Goal: Check status: Check status

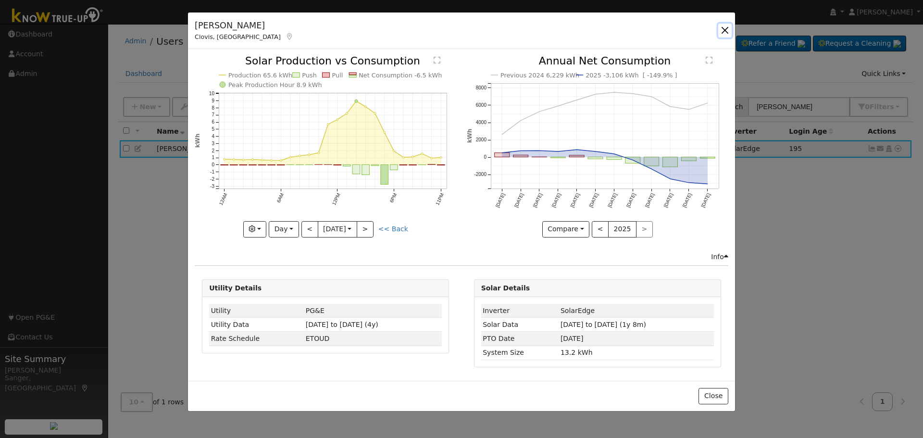
click at [723, 30] on button "button" at bounding box center [725, 30] width 13 height 13
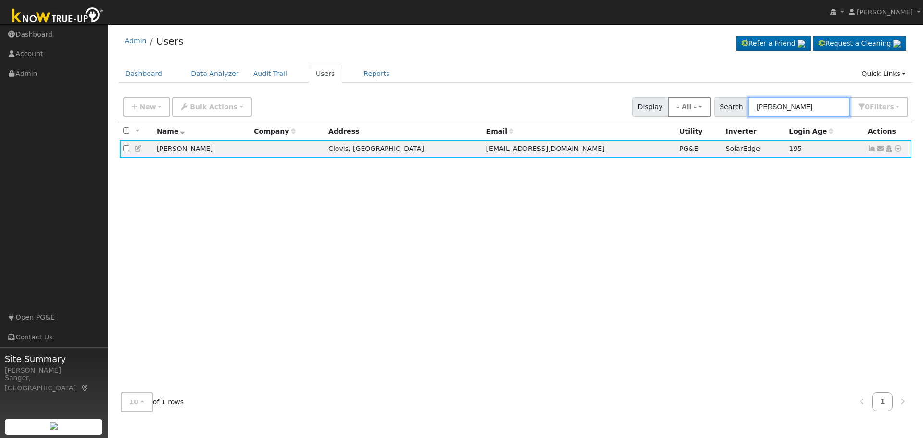
drag, startPoint x: 814, startPoint y: 107, endPoint x: 712, endPoint y: 109, distance: 102.0
click at [712, 109] on div "New Add User Quick Add Quick Connect Quick Convert Lead Bulk Actions Send Email…" at bounding box center [515, 105] width 789 height 23
paste input "adley Jones"
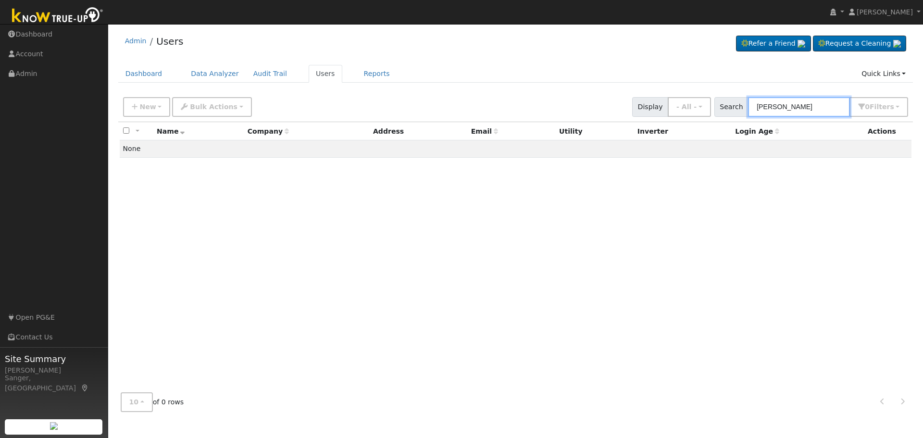
type input "Bradley Jones"
click at [808, 103] on input "Bradley Jones" at bounding box center [799, 107] width 102 height 20
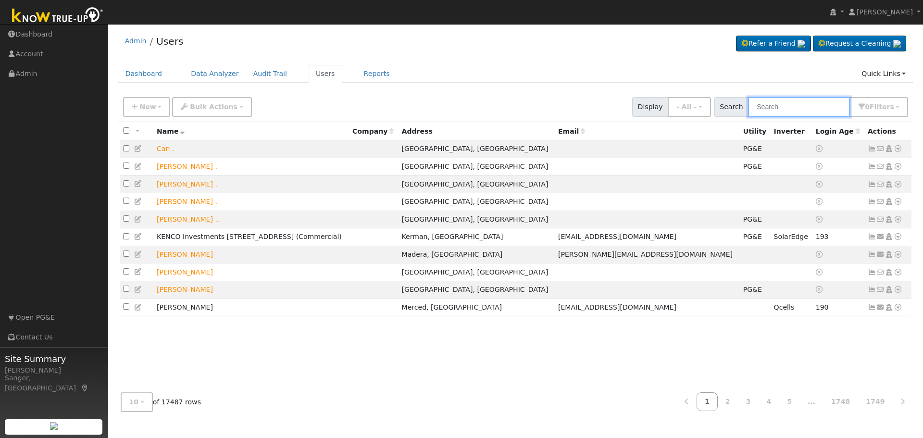
click at [806, 106] on input "text" at bounding box center [799, 107] width 102 height 20
paste input "Bradley Jones"
type input "Bradley Jones"
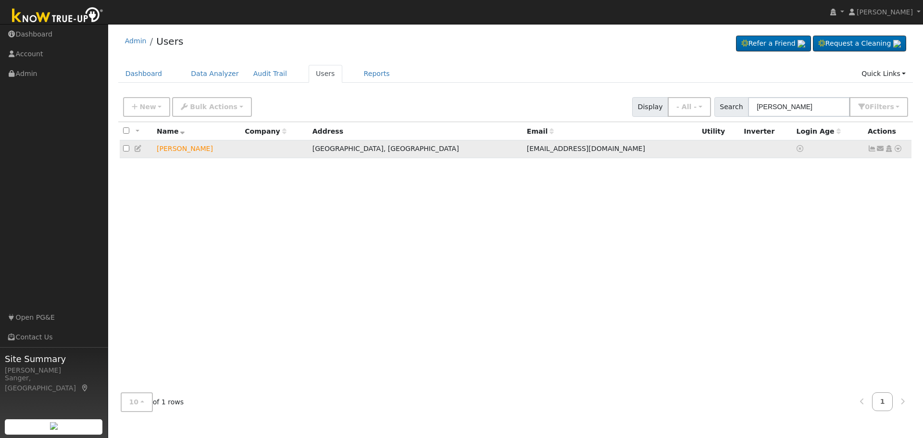
click at [883, 150] on icon at bounding box center [881, 148] width 9 height 7
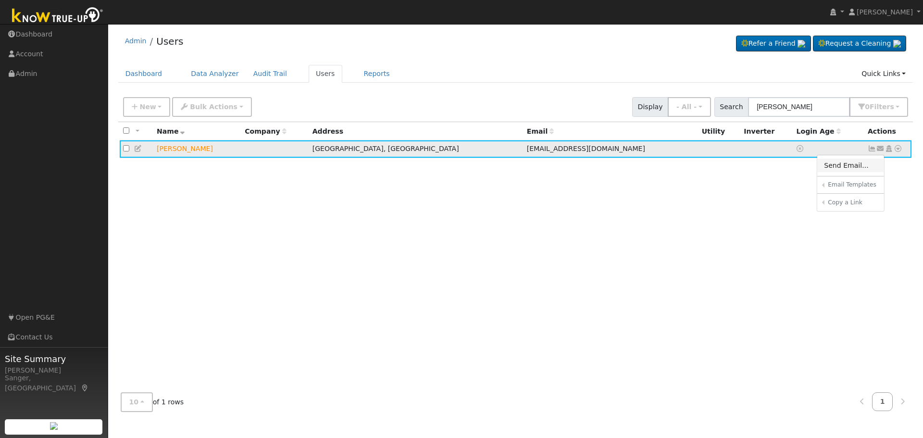
click at [860, 166] on link "Send Email..." at bounding box center [851, 165] width 67 height 13
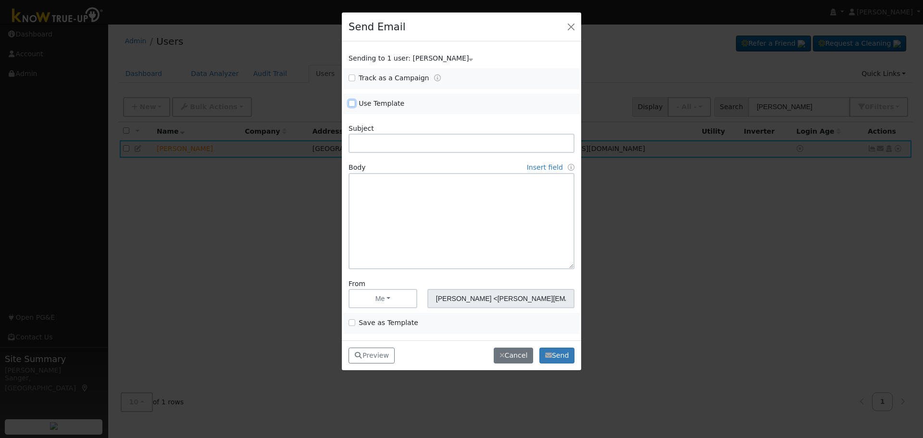
click at [353, 102] on input "Use Template" at bounding box center [352, 103] width 7 height 7
checkbox input "true"
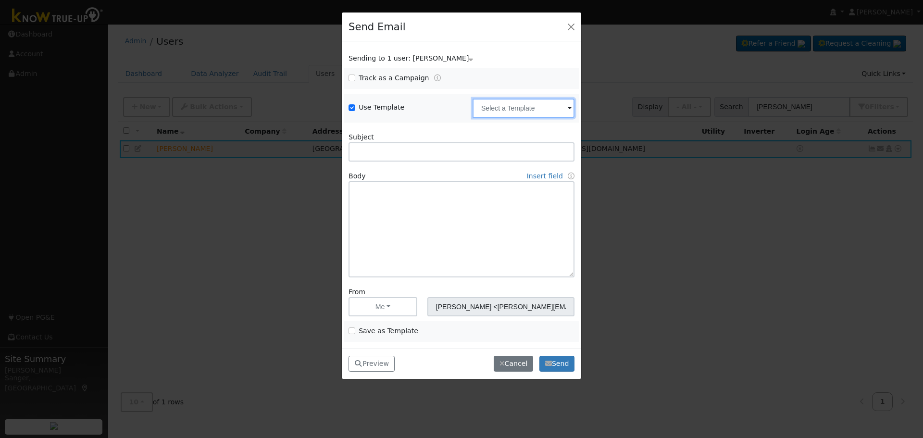
click at [544, 111] on input "text" at bounding box center [524, 108] width 102 height 19
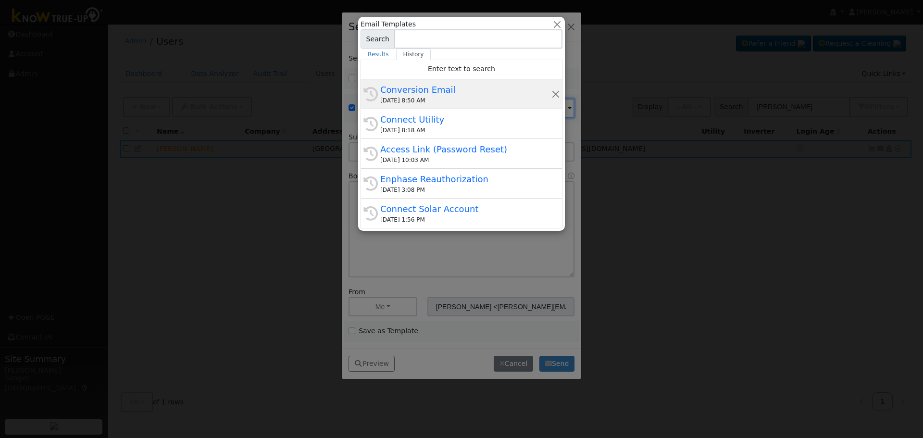
click at [452, 96] on div "Conversion Email" at bounding box center [465, 89] width 171 height 13
type input "Conversion Email"
type input "Connect Your Utility Account"
type textarea "Dear {user_fname}, The first step is to connect your electric utility account. …"
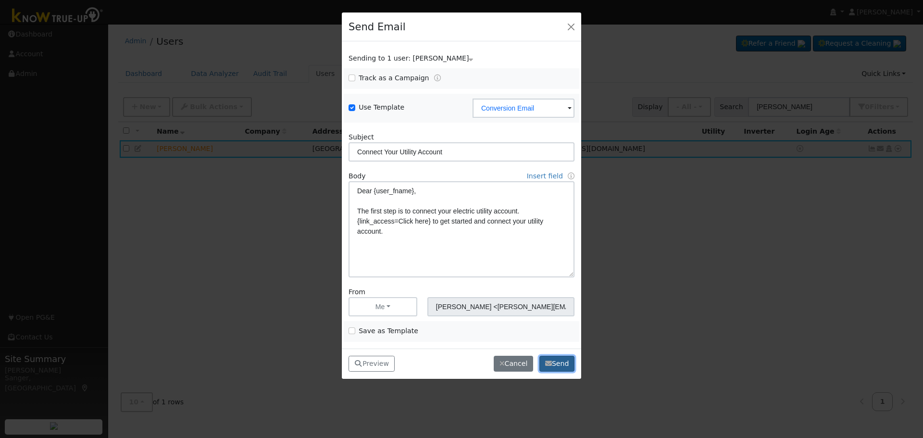
click at [560, 363] on button "Send" at bounding box center [557, 364] width 35 height 16
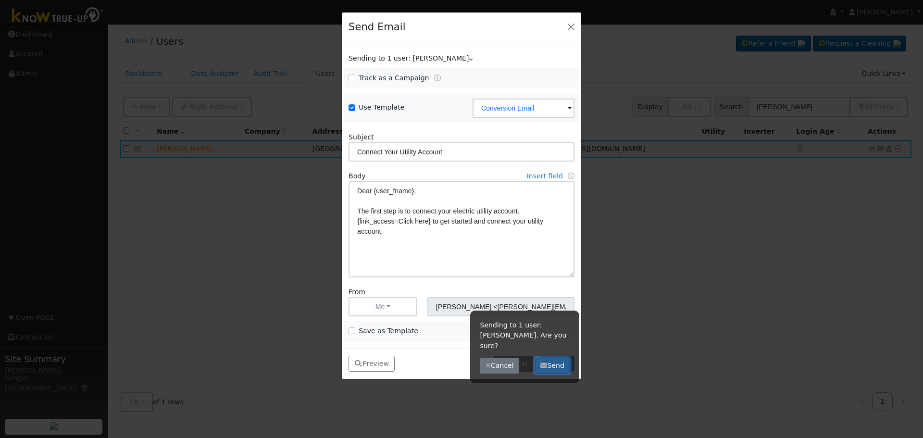
click at [556, 358] on button "Send" at bounding box center [552, 366] width 35 height 16
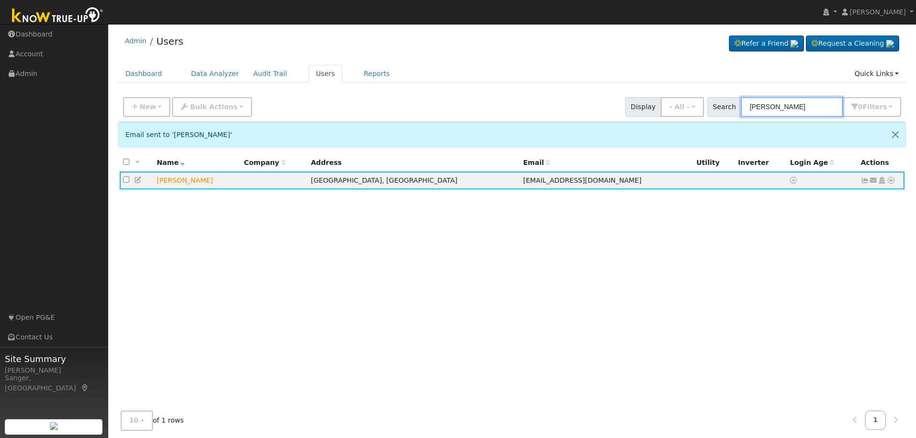
drag, startPoint x: 807, startPoint y: 105, endPoint x: 722, endPoint y: 112, distance: 85.4
click at [722, 112] on div "Search Bradley Jones 0 Filter s My accounts Role Show - All - Show Leads Admin …" at bounding box center [804, 107] width 194 height 20
paste input "[STREET_ADDRESS]"
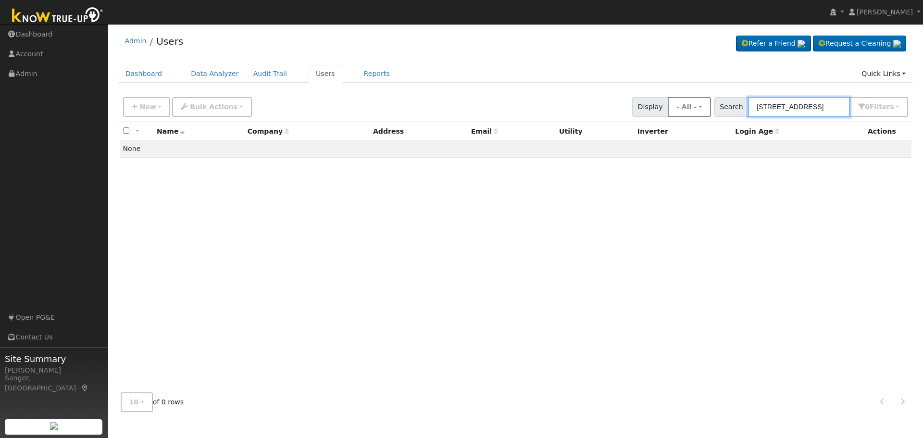
drag, startPoint x: 840, startPoint y: 104, endPoint x: 701, endPoint y: 112, distance: 139.2
click at [701, 112] on div "New Add User Quick Add Quick Connect Quick Convert Lead Bulk Actions Send Email…" at bounding box center [515, 105] width 789 height 23
paste input "[PERSON_NAME] & [PERSON_NAME]"
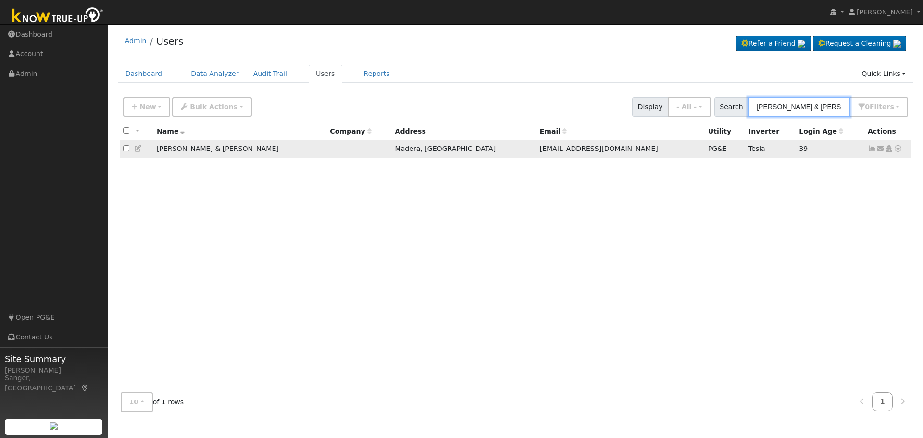
type input "[PERSON_NAME] & [PERSON_NAME]"
click at [899, 150] on icon at bounding box center [898, 148] width 9 height 7
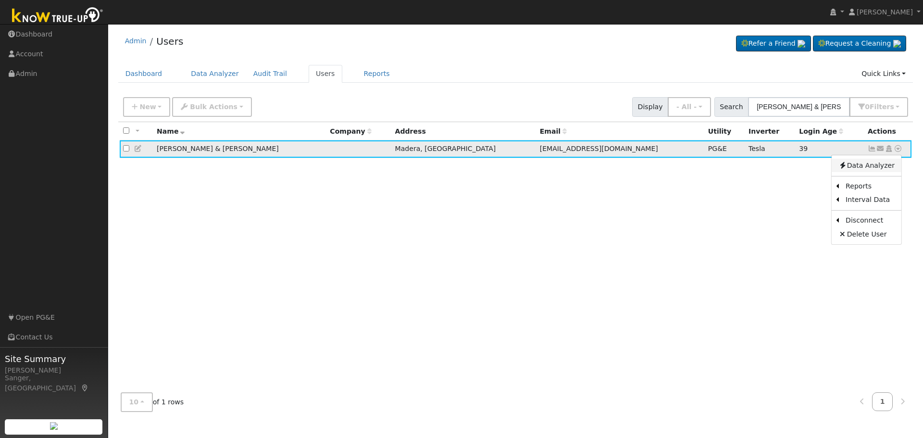
click at [859, 170] on link "Data Analyzer" at bounding box center [867, 165] width 70 height 13
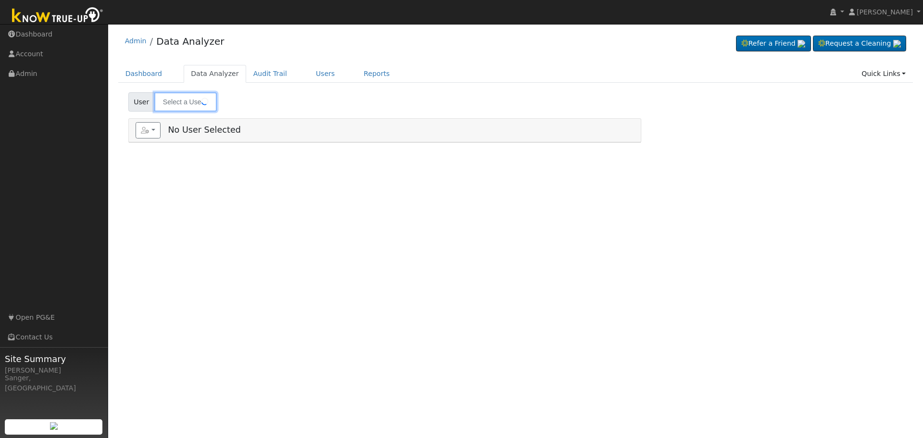
type input "[PERSON_NAME] & [PERSON_NAME]"
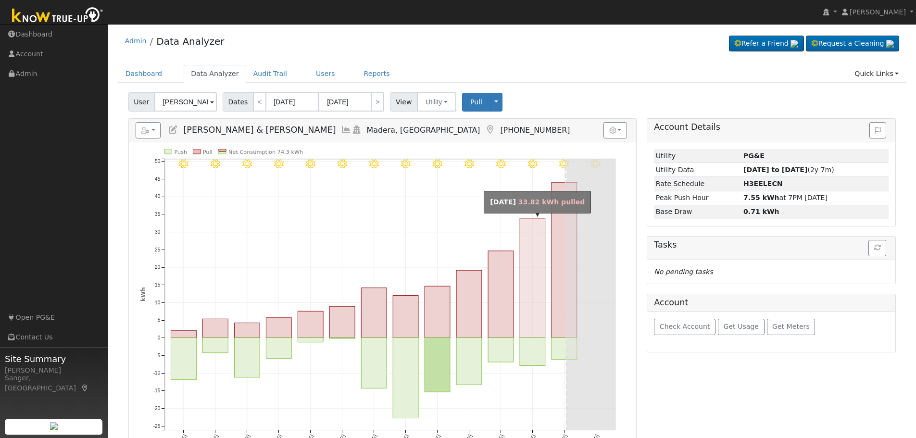
click at [541, 311] on rect "onclick=""" at bounding box center [532, 277] width 25 height 119
type input "[DATE]"
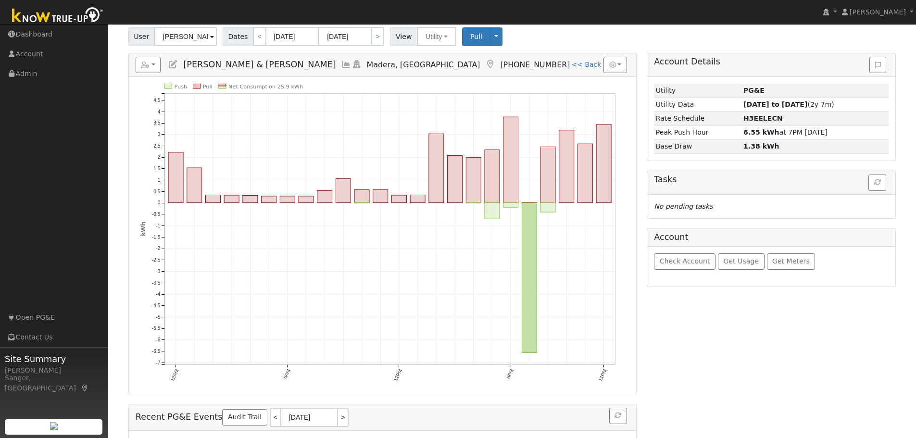
scroll to position [48, 0]
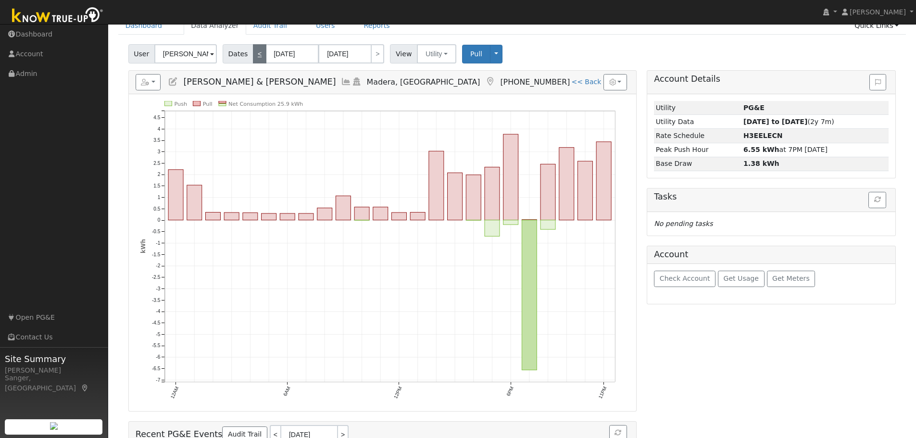
click at [255, 52] on link "<" at bounding box center [259, 53] width 13 height 19
type input "[DATE]"
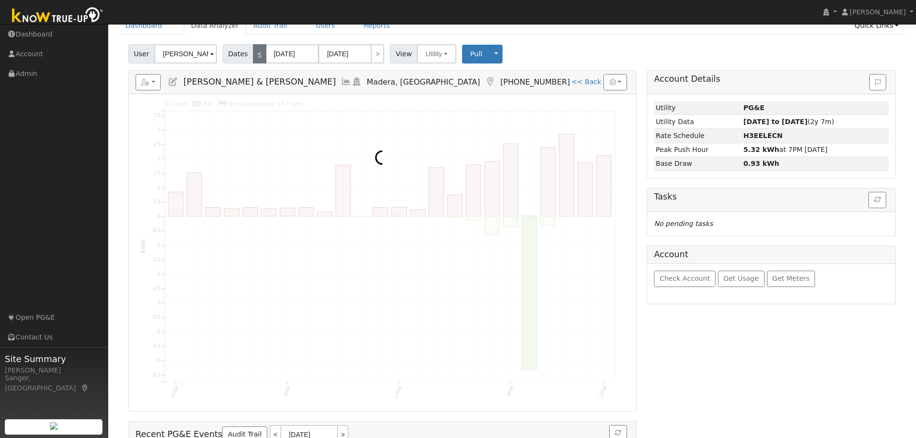
scroll to position [0, 0]
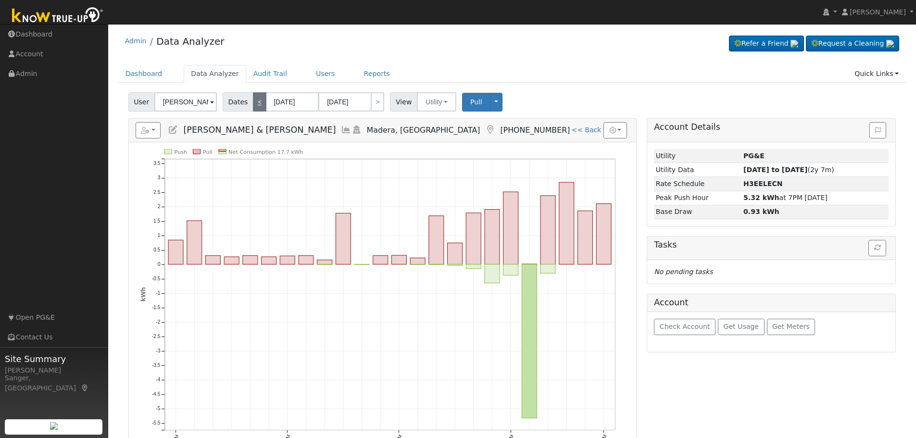
click at [255, 52] on div "Admin Data Analyzer Refer a Friend Request a Cleaning" at bounding box center [512, 43] width 788 height 29
click at [257, 102] on link "<" at bounding box center [259, 101] width 13 height 19
type input "[DATE]"
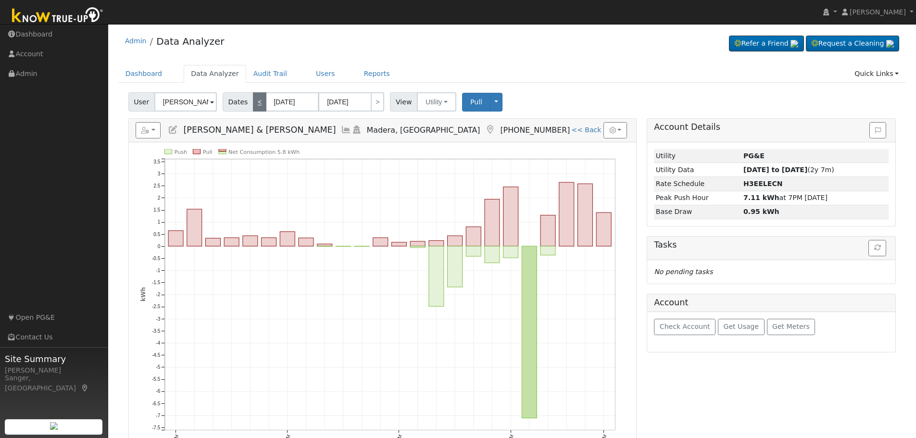
click at [253, 103] on link "<" at bounding box center [259, 101] width 13 height 19
type input "[DATE]"
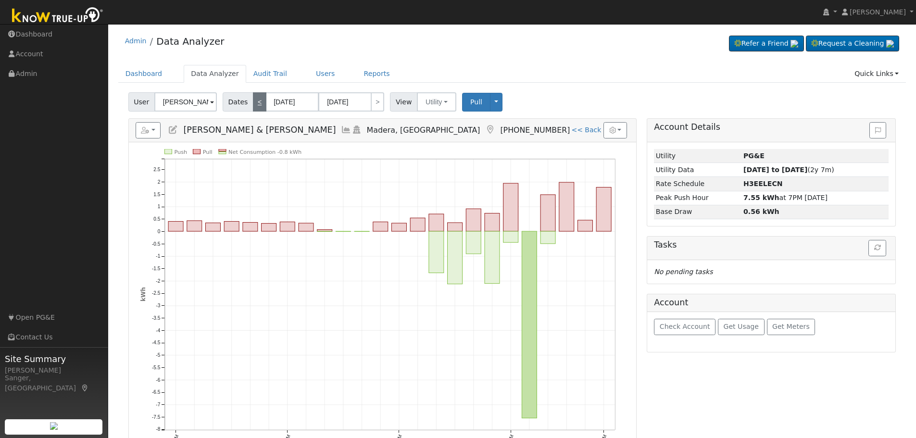
click at [253, 104] on link "<" at bounding box center [259, 101] width 13 height 19
type input "[DATE]"
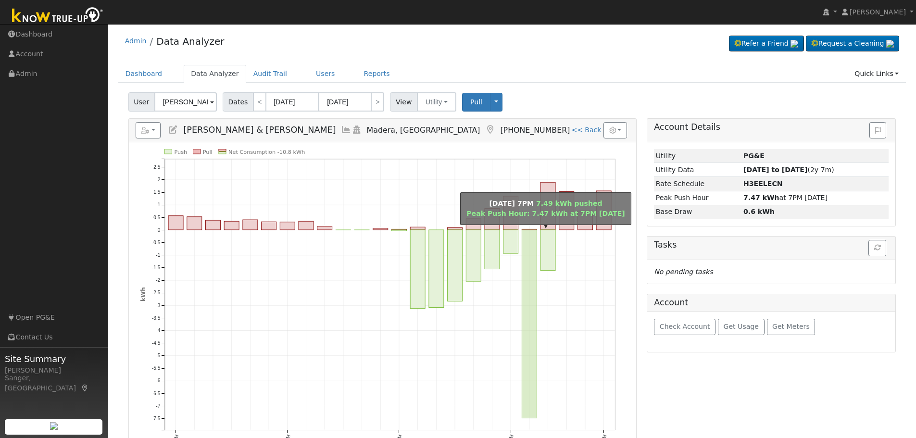
scroll to position [48, 0]
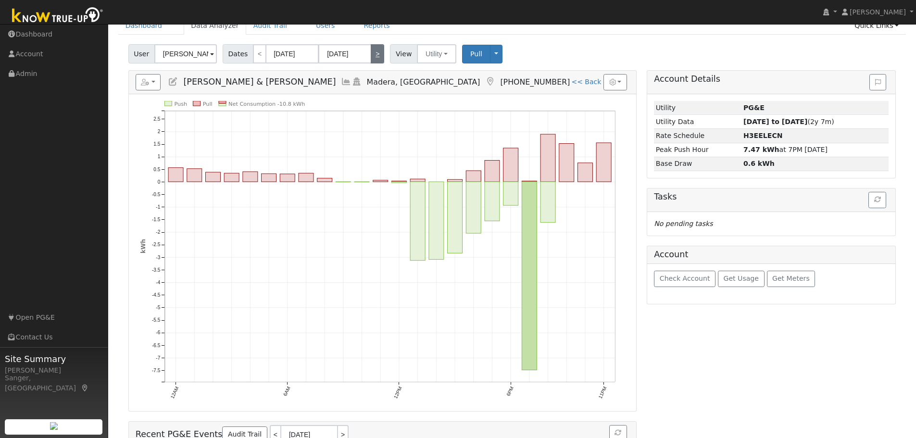
click at [374, 52] on link ">" at bounding box center [377, 53] width 13 height 19
type input "[DATE]"
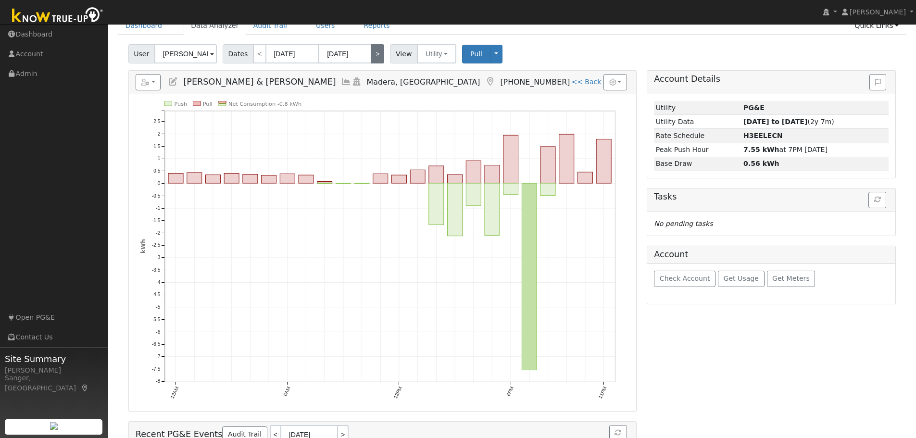
scroll to position [0, 0]
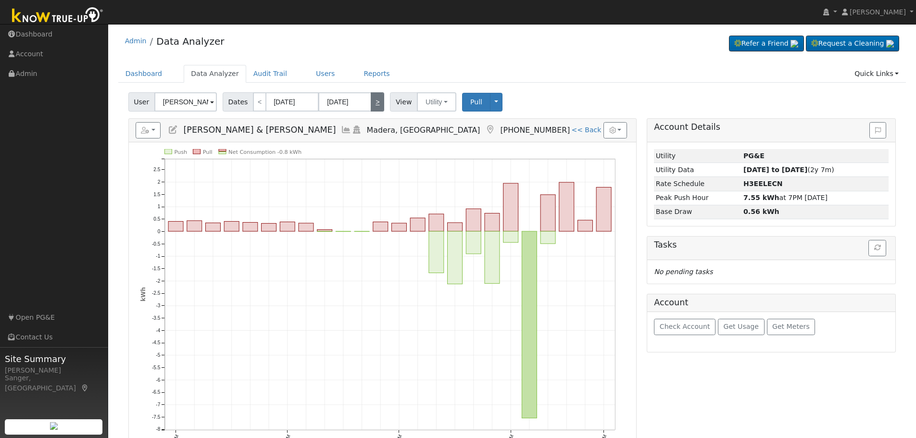
click at [374, 103] on link ">" at bounding box center [377, 101] width 13 height 19
type input "[DATE]"
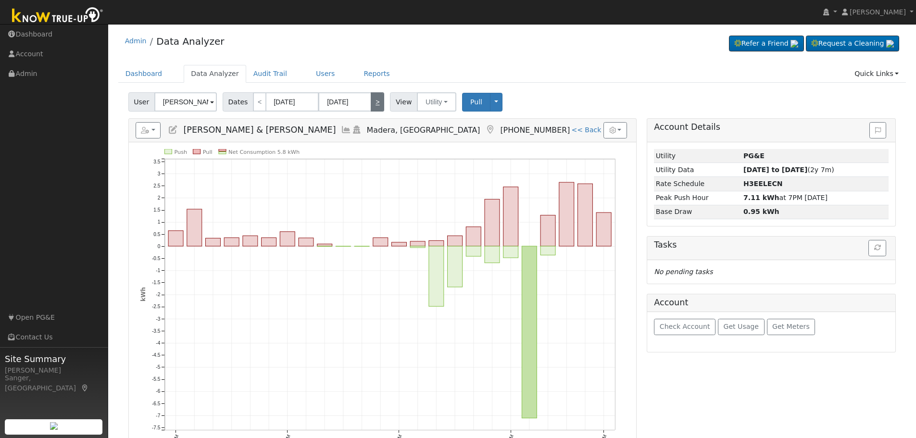
click at [374, 103] on link ">" at bounding box center [377, 101] width 13 height 19
type input "[DATE]"
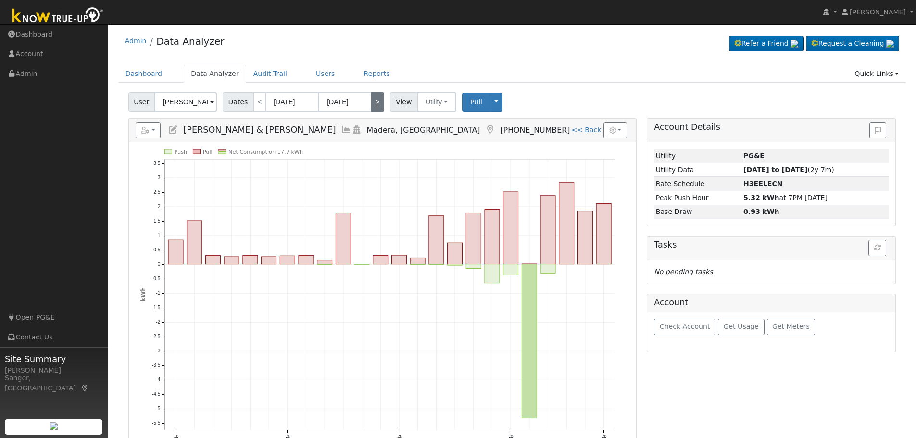
click at [374, 103] on link ">" at bounding box center [377, 101] width 13 height 19
type input "[DATE]"
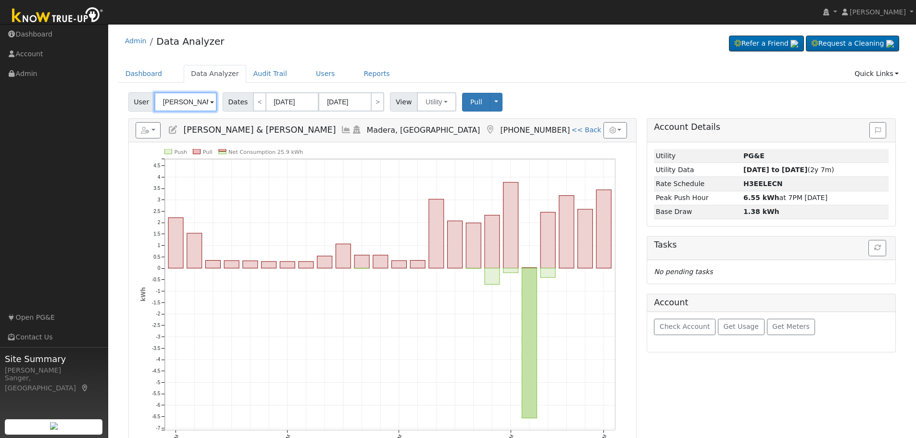
click at [178, 104] on input "[PERSON_NAME] & [PERSON_NAME]" at bounding box center [185, 101] width 63 height 19
paste input "[PERSON_NAME]"
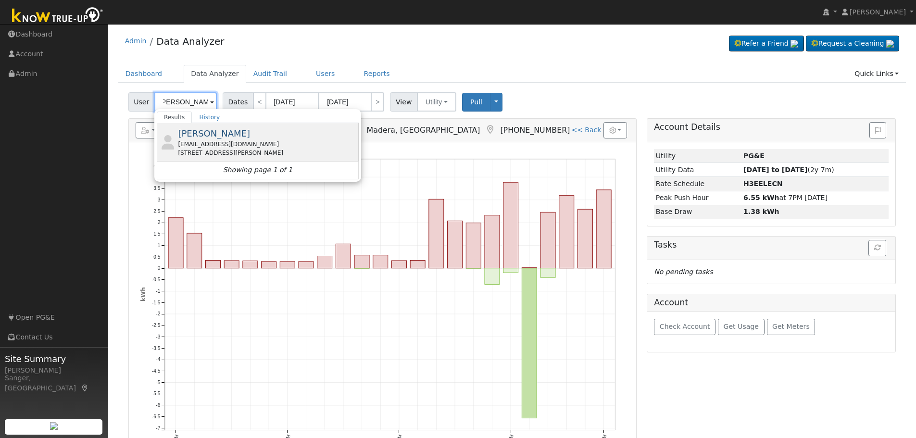
type input "[PERSON_NAME]"
click at [206, 150] on div "[STREET_ADDRESS][PERSON_NAME]" at bounding box center [267, 153] width 178 height 9
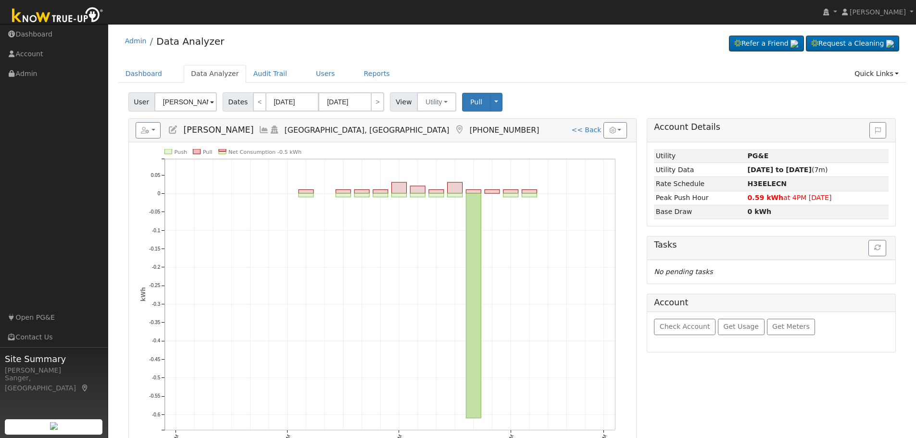
click at [259, 129] on icon at bounding box center [264, 130] width 11 height 9
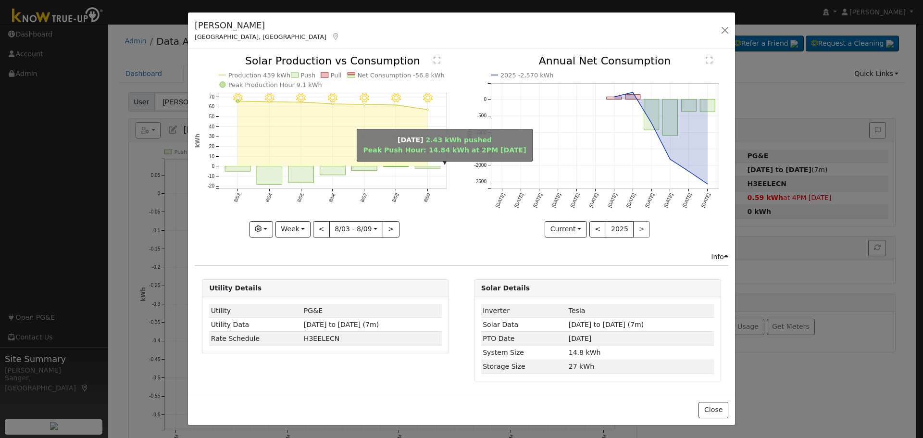
click at [430, 167] on rect "onclick=""" at bounding box center [428, 167] width 25 height 2
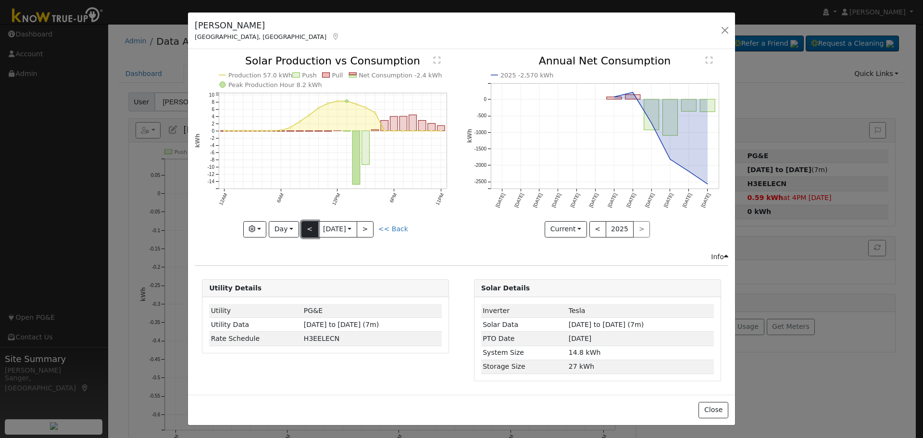
click at [306, 225] on button "<" at bounding box center [310, 229] width 17 height 16
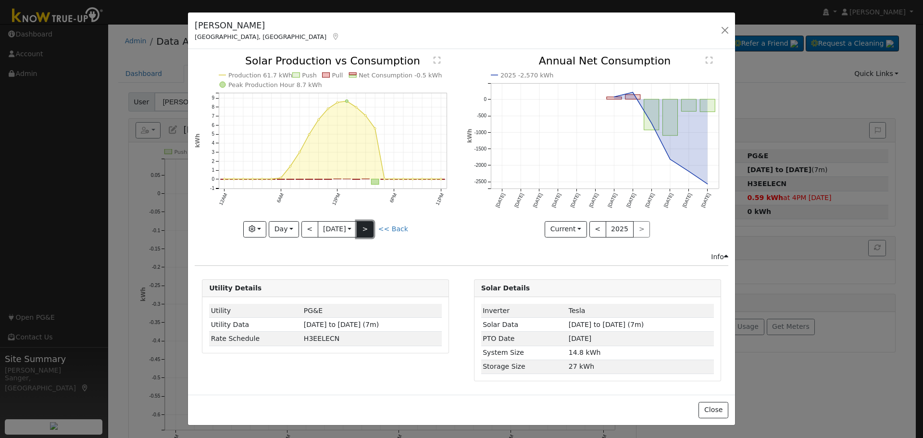
click at [369, 227] on button ">" at bounding box center [365, 229] width 17 height 16
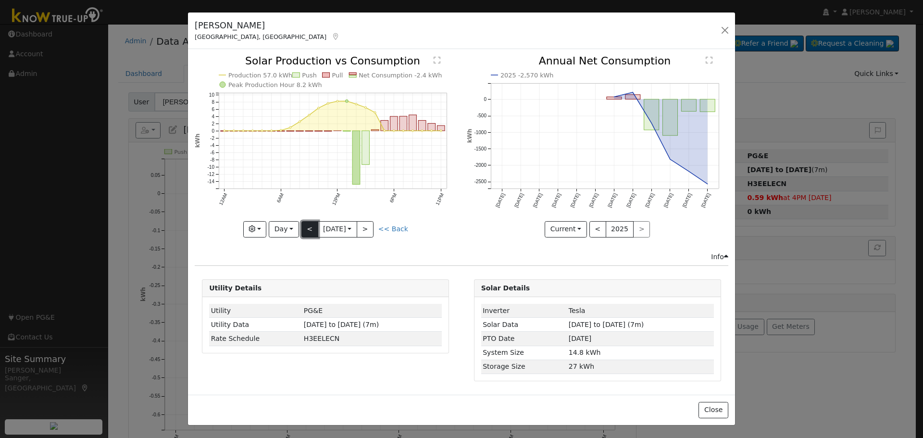
click at [313, 230] on button "<" at bounding box center [310, 229] width 17 height 16
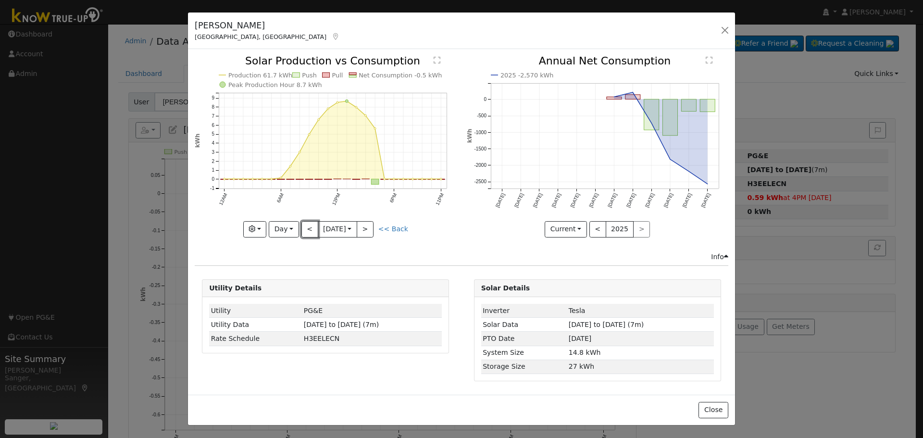
click at [313, 228] on button "<" at bounding box center [310, 229] width 17 height 16
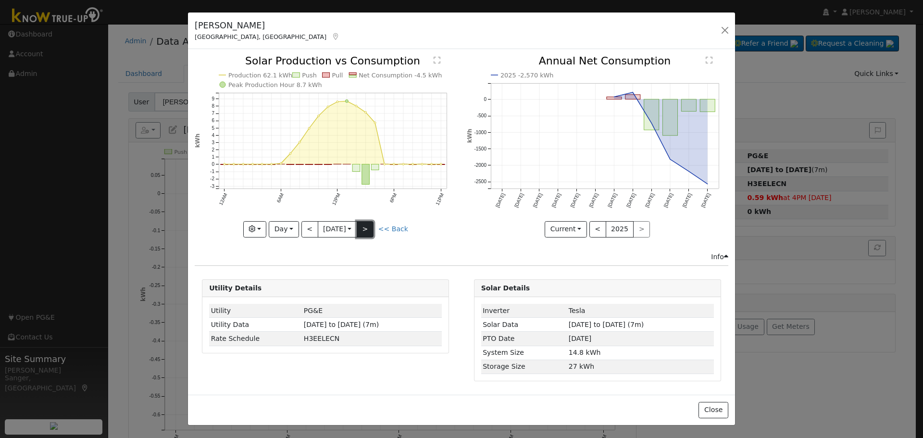
click at [368, 231] on button ">" at bounding box center [365, 229] width 17 height 16
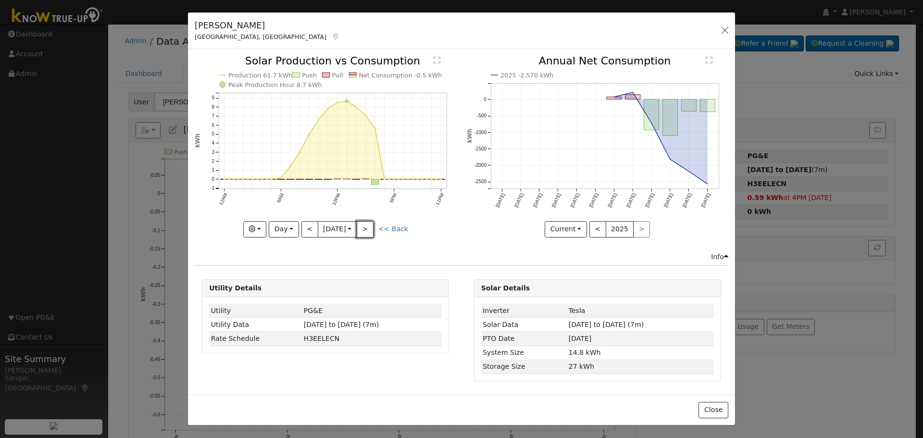
click at [366, 232] on button ">" at bounding box center [365, 229] width 17 height 16
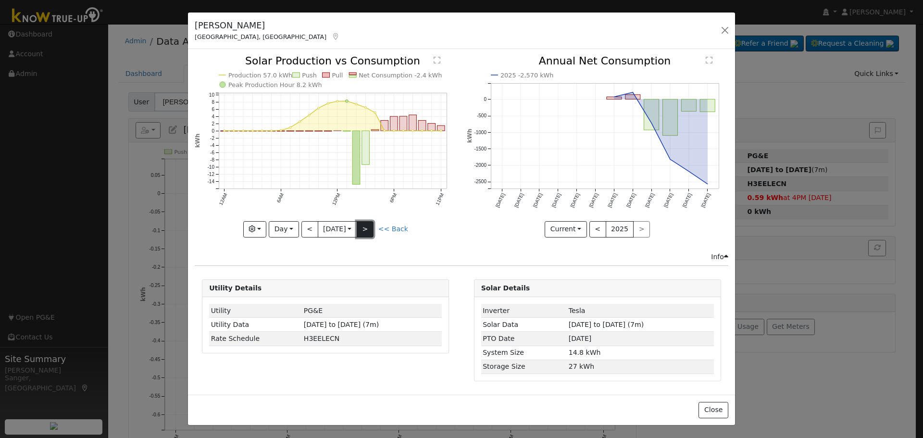
click at [364, 228] on button ">" at bounding box center [365, 229] width 17 height 16
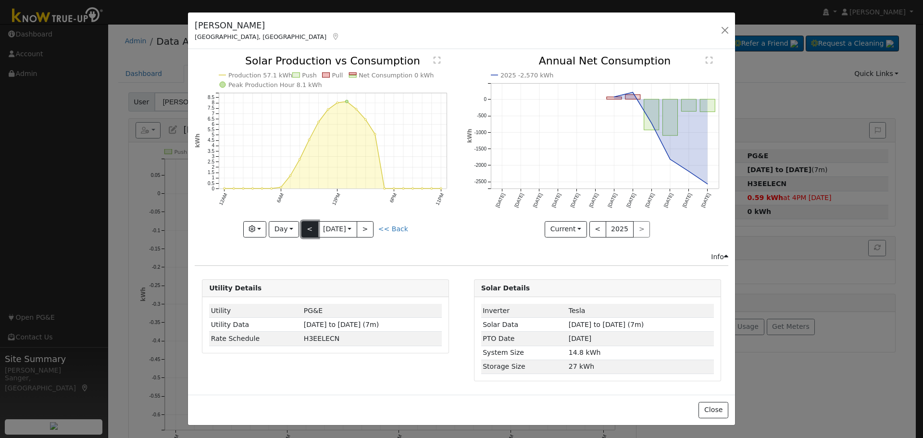
click at [314, 229] on button "<" at bounding box center [310, 229] width 17 height 16
type input "[DATE]"
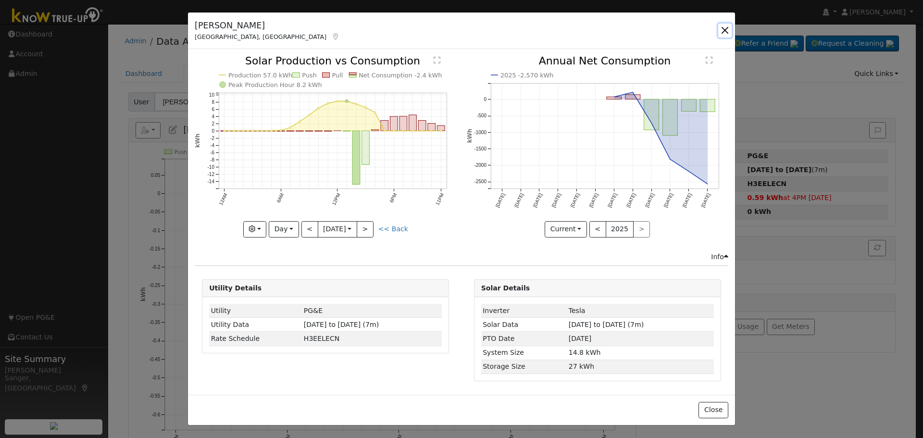
click at [726, 26] on button "button" at bounding box center [725, 30] width 13 height 13
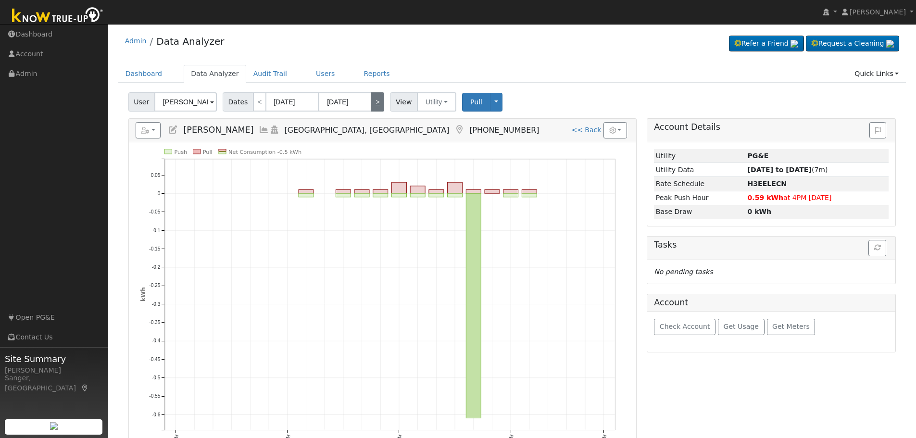
click at [371, 104] on link ">" at bounding box center [377, 101] width 13 height 19
type input "[DATE]"
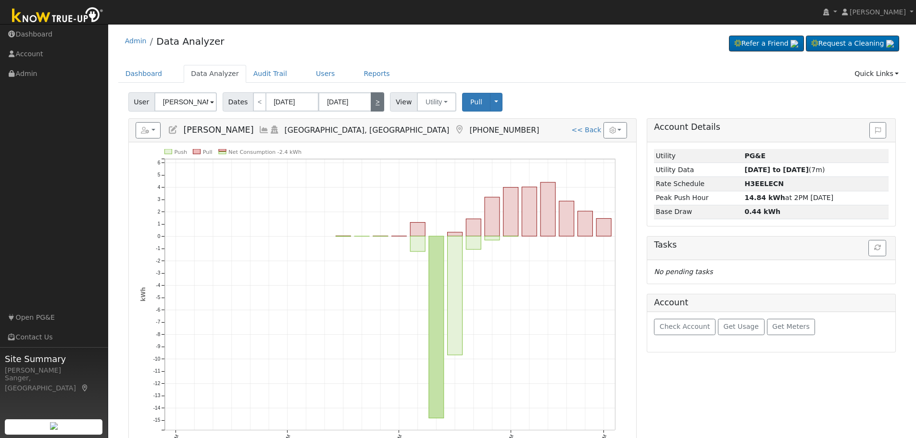
click at [371, 104] on link ">" at bounding box center [377, 101] width 13 height 19
type input "[DATE]"
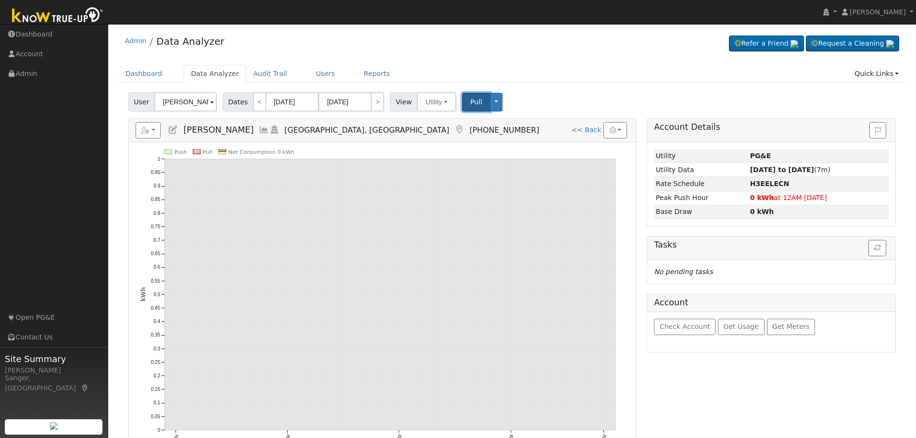
click at [470, 103] on span "Pull" at bounding box center [476, 102] width 12 height 8
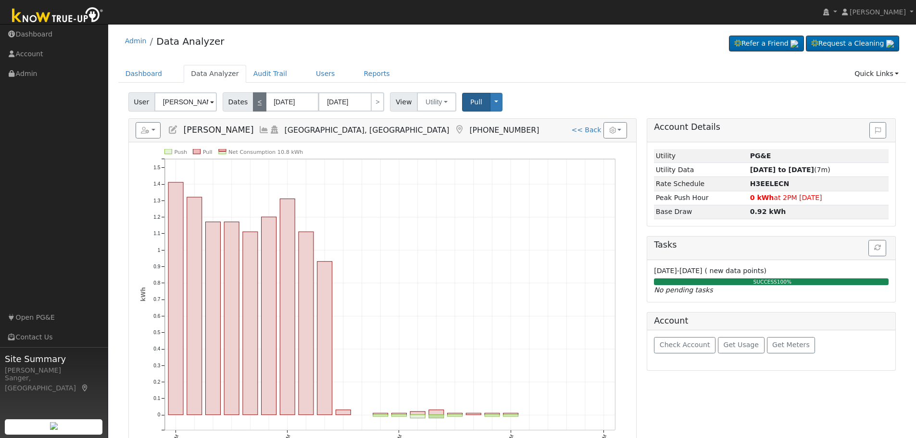
click at [255, 105] on link "<" at bounding box center [259, 101] width 13 height 19
type input "[DATE]"
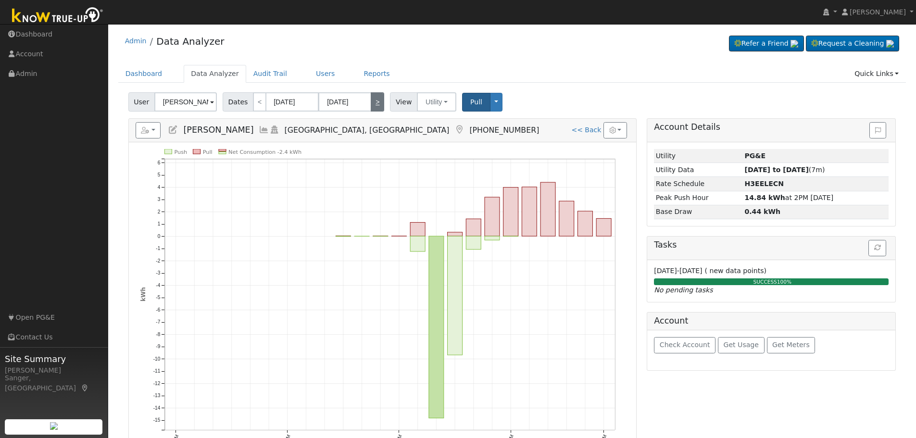
click at [376, 104] on link ">" at bounding box center [377, 101] width 13 height 19
type input "[DATE]"
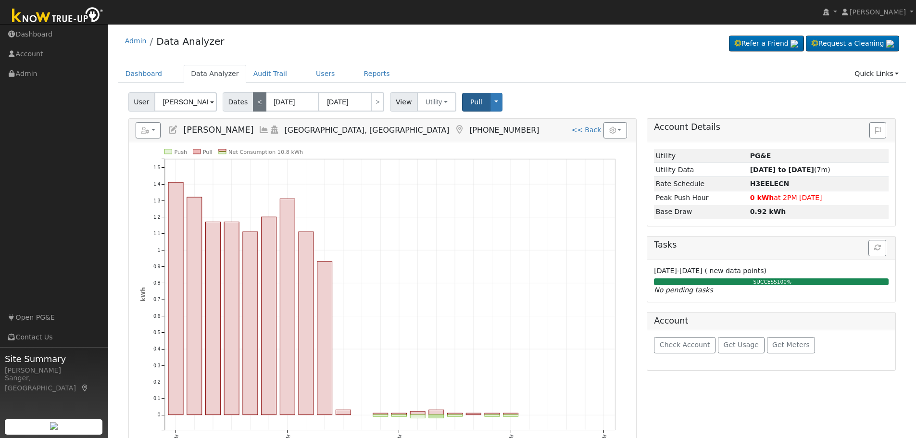
click at [253, 101] on link "<" at bounding box center [259, 101] width 13 height 19
type input "[DATE]"
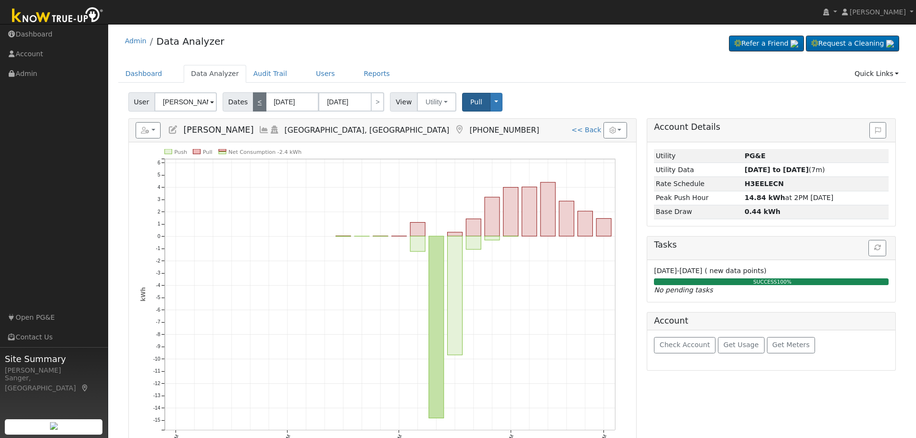
click at [255, 104] on link "<" at bounding box center [259, 101] width 13 height 19
type input "[DATE]"
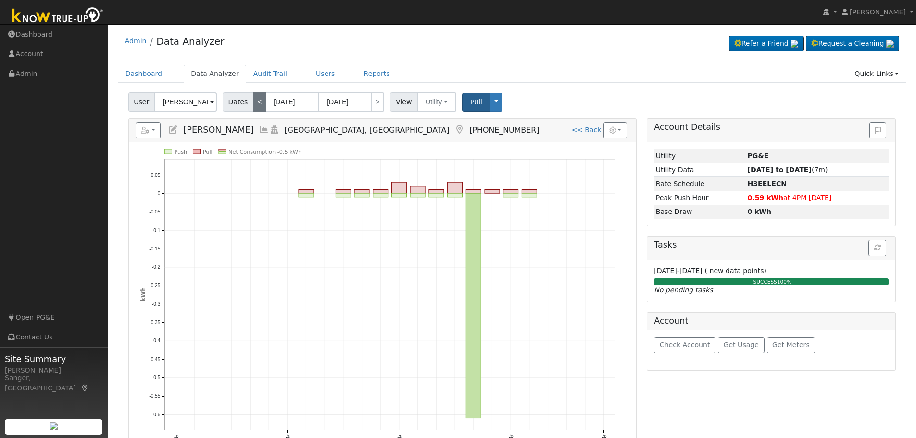
click at [255, 104] on link "<" at bounding box center [259, 101] width 13 height 19
type input "[DATE]"
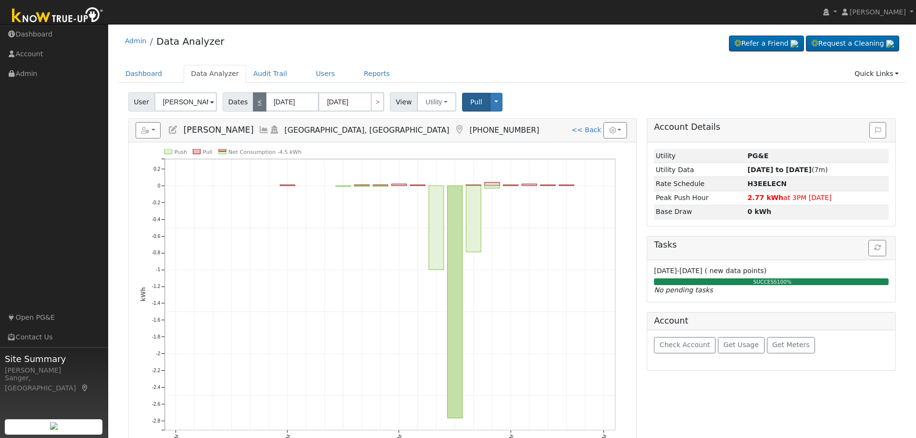
click at [255, 104] on link "<" at bounding box center [259, 101] width 13 height 19
type input "[DATE]"
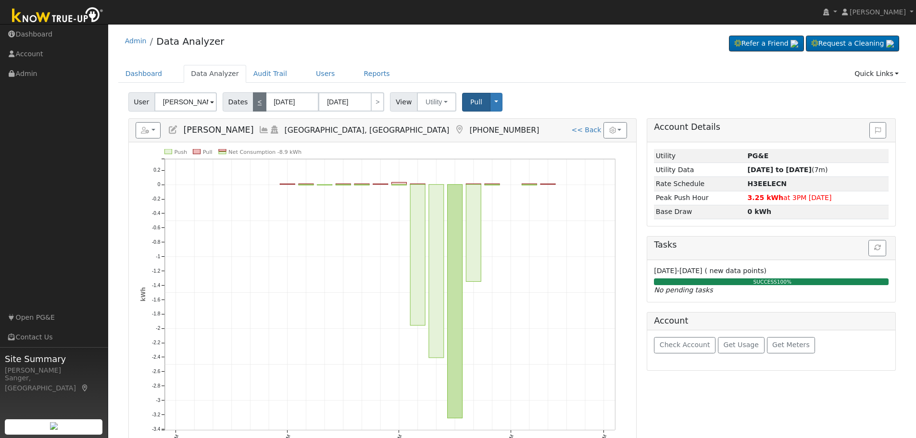
click at [255, 104] on link "<" at bounding box center [259, 101] width 13 height 19
type input "[DATE]"
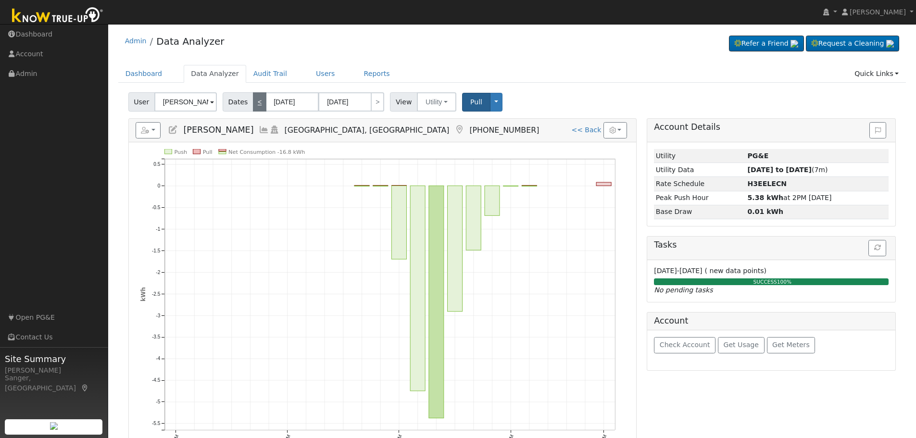
click at [255, 104] on link "<" at bounding box center [259, 101] width 13 height 19
type input "[DATE]"
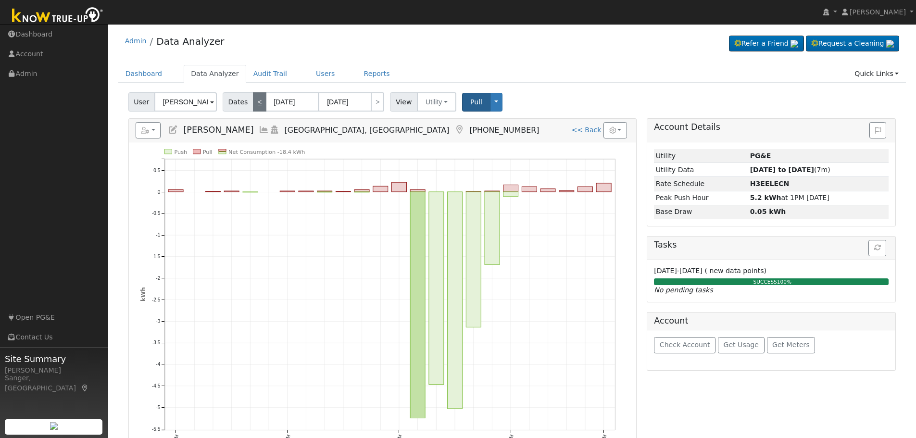
click at [255, 104] on link "<" at bounding box center [259, 101] width 13 height 19
type input "[DATE]"
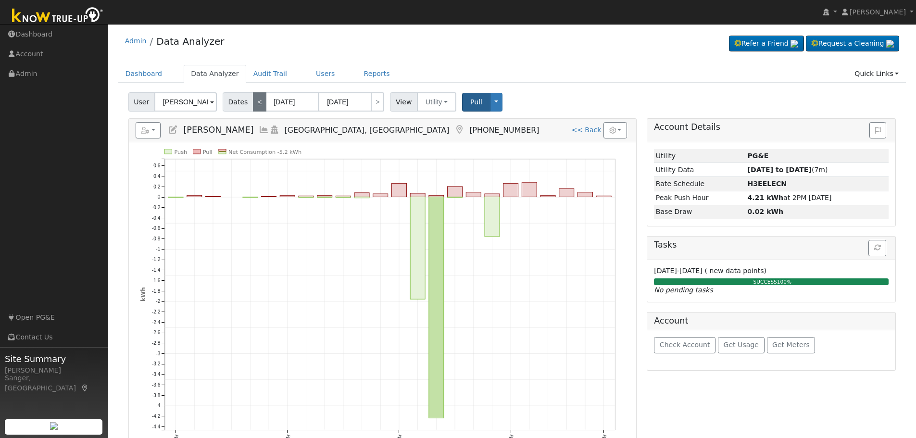
click at [255, 104] on link "<" at bounding box center [259, 101] width 13 height 19
type input "[DATE]"
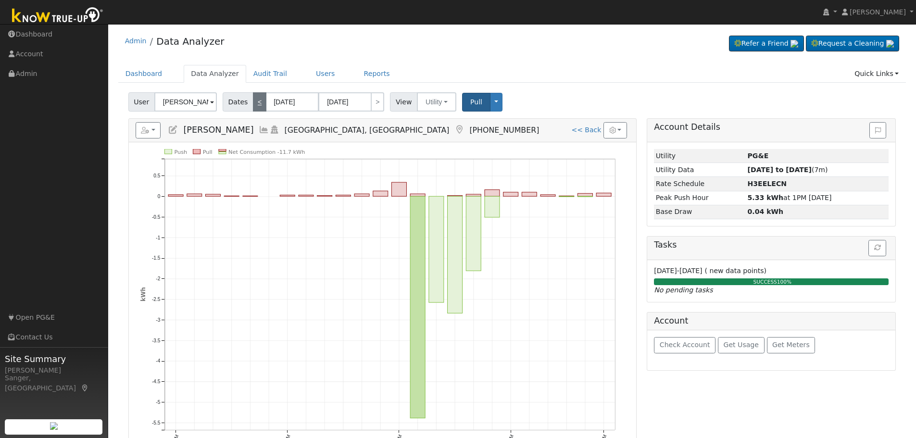
click at [255, 104] on link "<" at bounding box center [259, 101] width 13 height 19
type input "[DATE]"
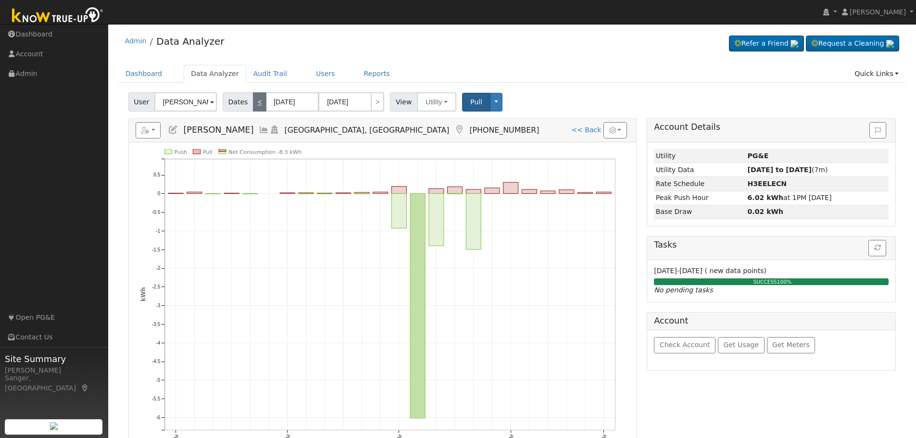
click at [255, 104] on link "<" at bounding box center [259, 101] width 13 height 19
type input "[DATE]"
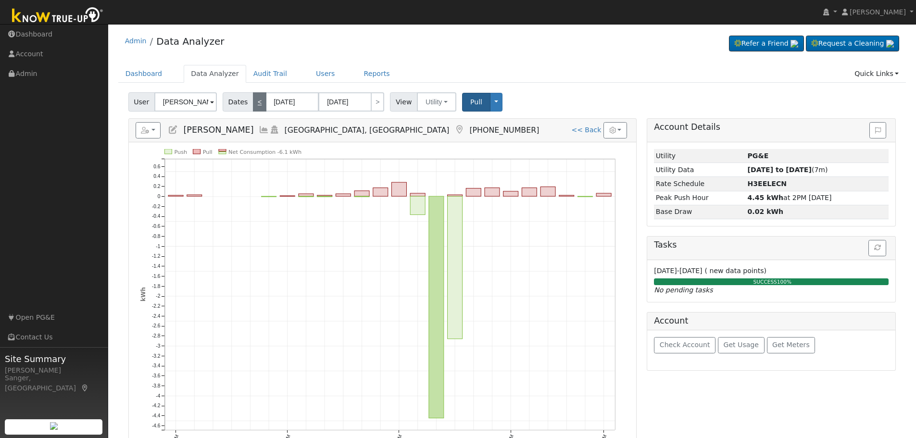
click at [255, 104] on link "<" at bounding box center [259, 101] width 13 height 19
type input "[DATE]"
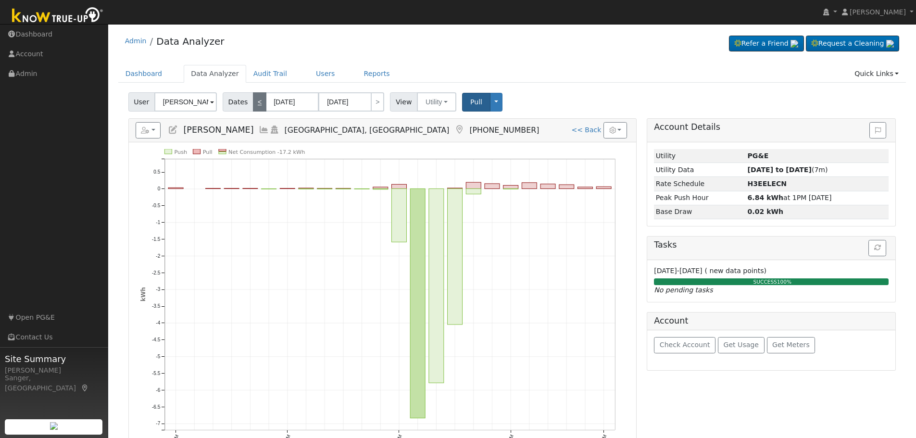
click at [255, 104] on link "<" at bounding box center [259, 101] width 13 height 19
type input "[DATE]"
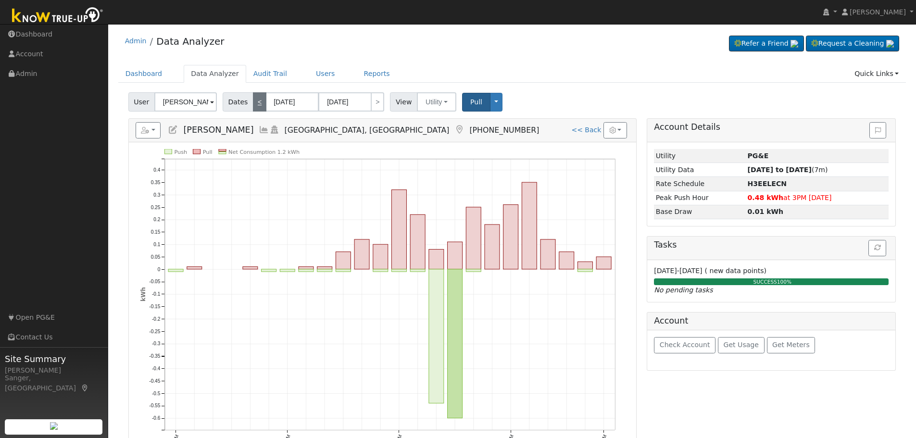
click at [255, 104] on link "<" at bounding box center [259, 101] width 13 height 19
type input "[DATE]"
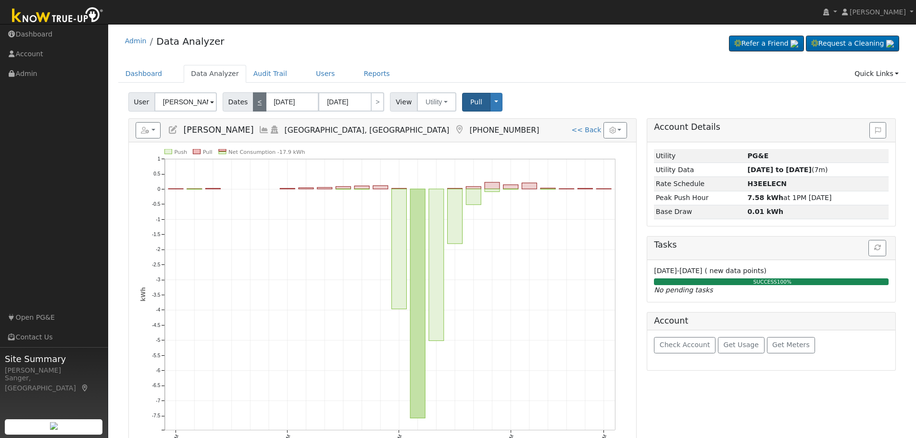
click at [255, 104] on link "<" at bounding box center [259, 101] width 13 height 19
type input "[DATE]"
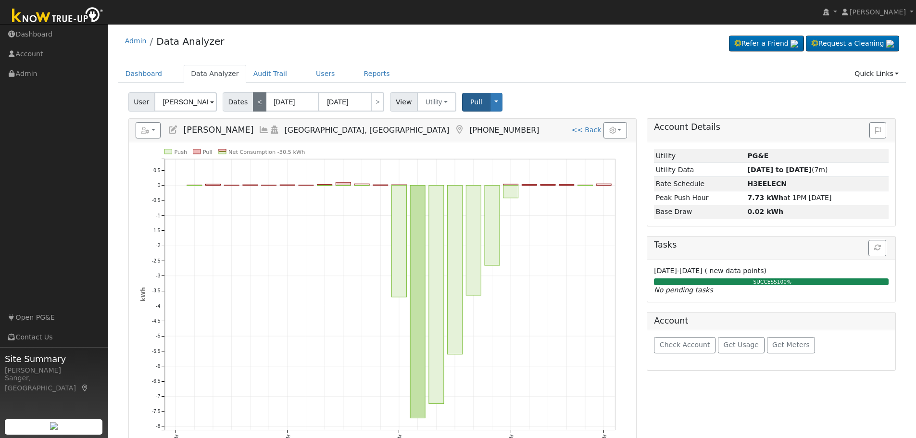
click at [255, 104] on link "<" at bounding box center [259, 101] width 13 height 19
type input "[DATE]"
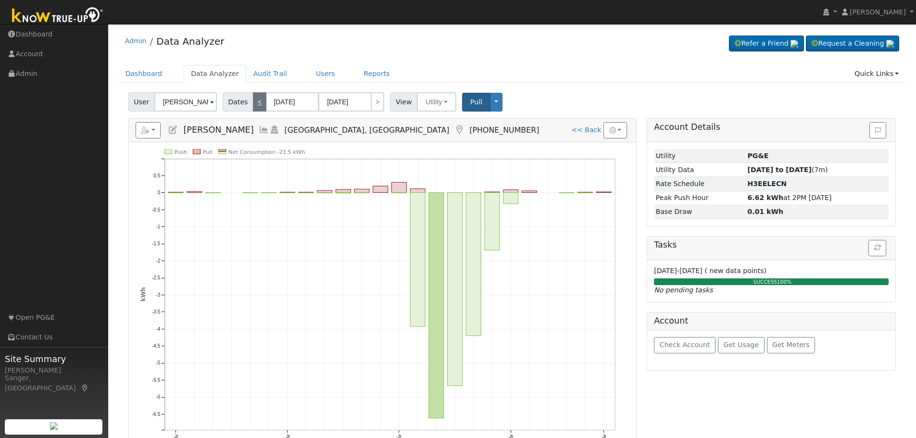
click at [255, 104] on link "<" at bounding box center [259, 101] width 13 height 19
type input "[DATE]"
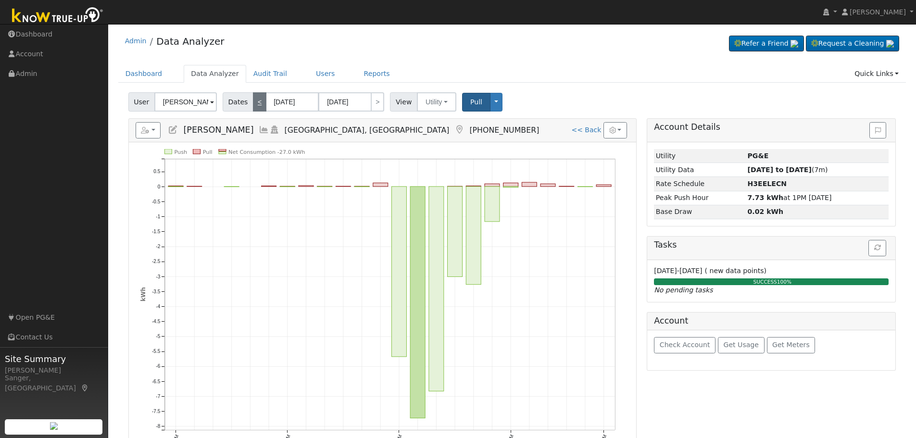
click at [255, 104] on link "<" at bounding box center [259, 101] width 13 height 19
type input "[DATE]"
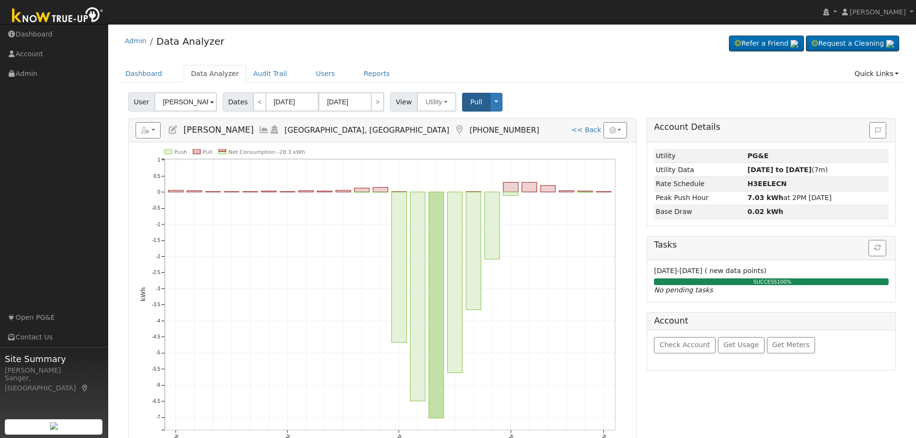
click at [259, 127] on icon at bounding box center [264, 130] width 11 height 9
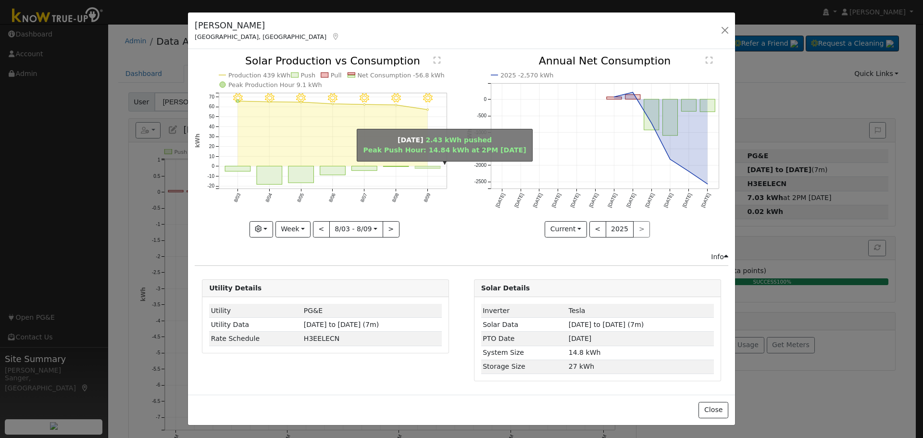
click at [428, 166] on rect "onclick=""" at bounding box center [428, 167] width 25 height 2
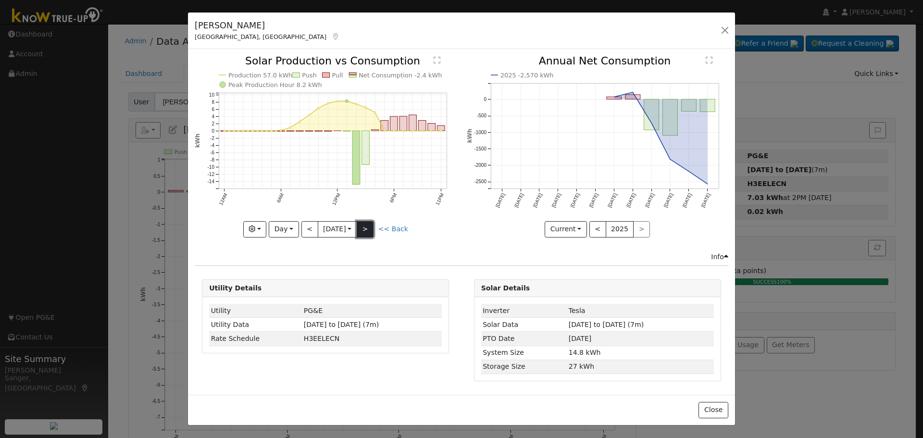
click at [370, 228] on button ">" at bounding box center [365, 229] width 17 height 16
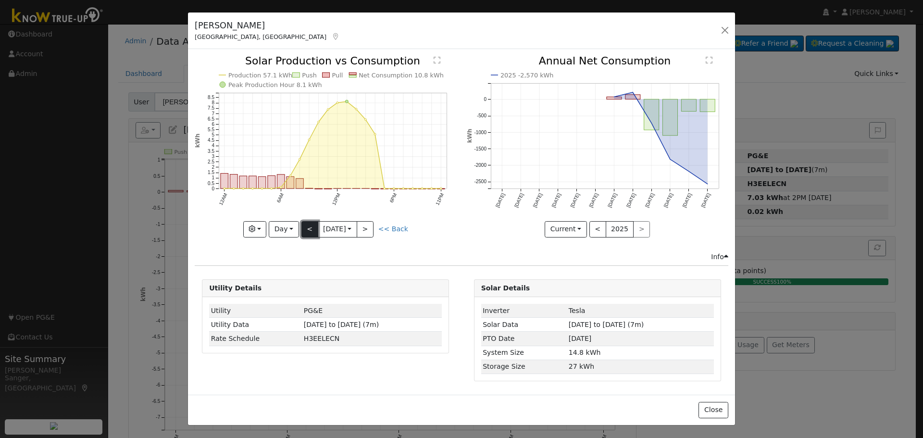
click at [306, 225] on button "<" at bounding box center [310, 229] width 17 height 16
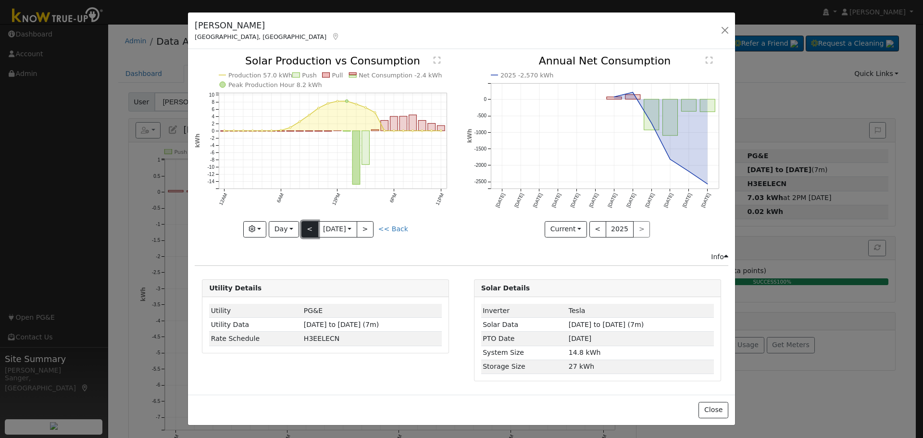
click at [306, 225] on button "<" at bounding box center [310, 229] width 17 height 16
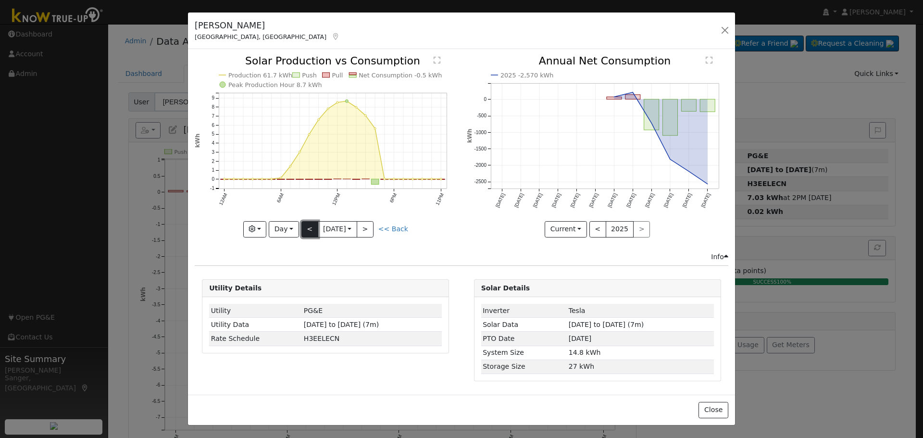
click at [306, 225] on button "<" at bounding box center [310, 229] width 17 height 16
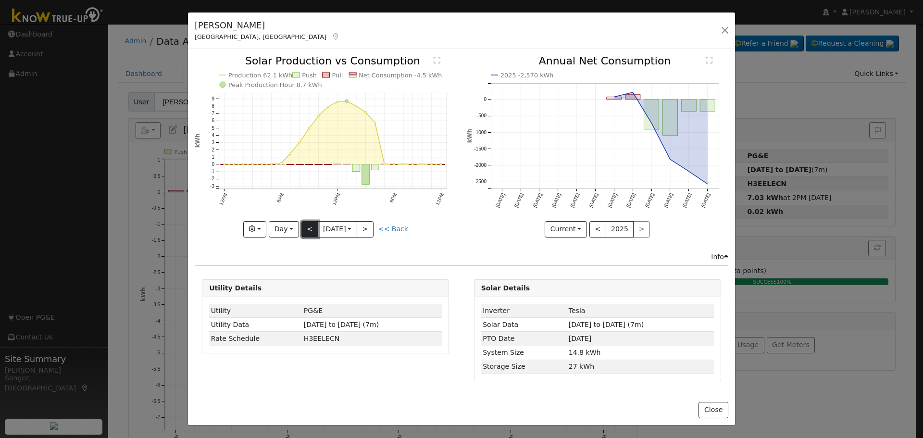
click at [306, 225] on button "<" at bounding box center [310, 229] width 17 height 16
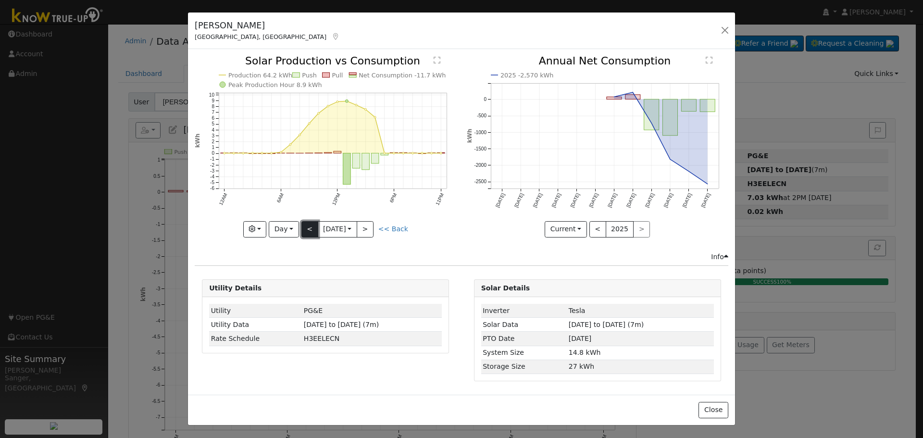
click at [306, 225] on button "<" at bounding box center [310, 229] width 17 height 16
click at [311, 227] on button "<" at bounding box center [310, 229] width 17 height 16
click at [307, 229] on button "<" at bounding box center [310, 229] width 17 height 16
click at [373, 229] on button ">" at bounding box center [365, 229] width 17 height 16
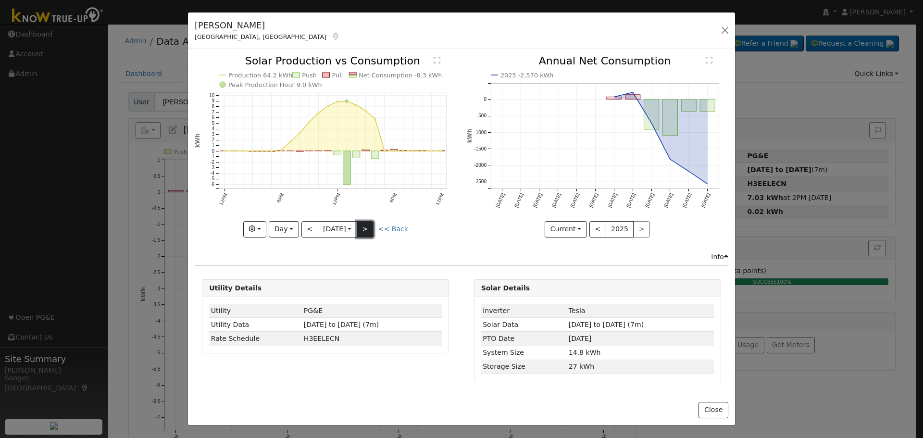
click at [373, 229] on button ">" at bounding box center [365, 229] width 17 height 16
click at [373, 225] on button ">" at bounding box center [365, 229] width 17 height 16
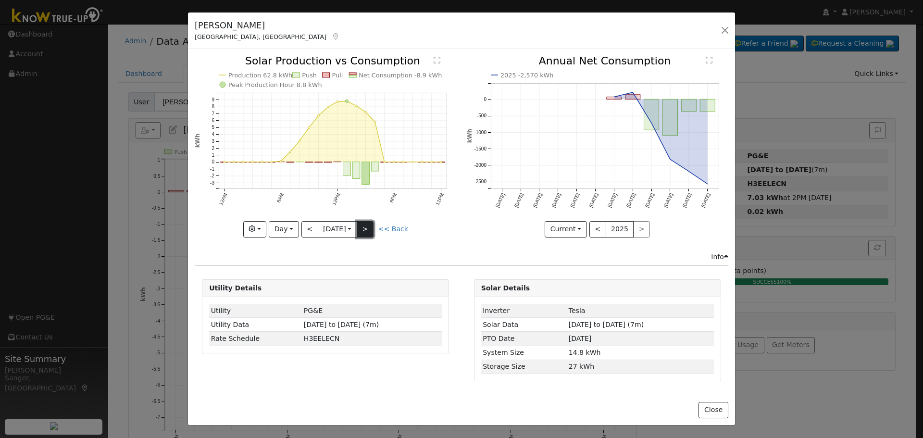
click at [373, 225] on button ">" at bounding box center [365, 229] width 17 height 16
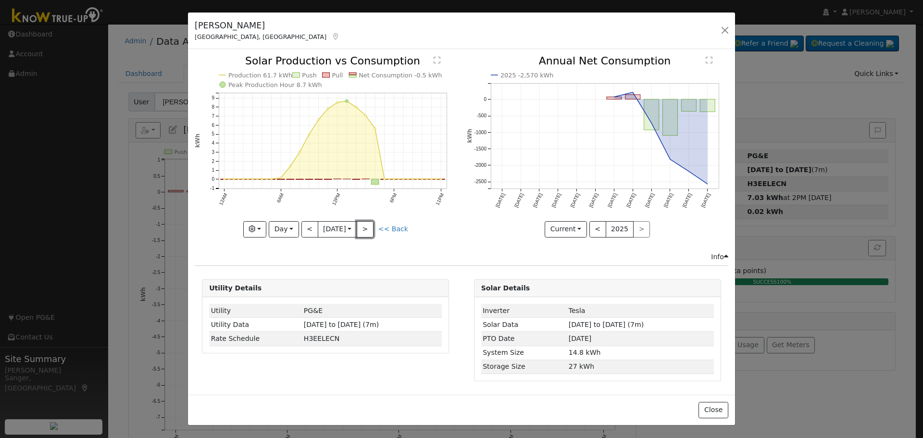
click at [373, 225] on button ">" at bounding box center [365, 229] width 17 height 16
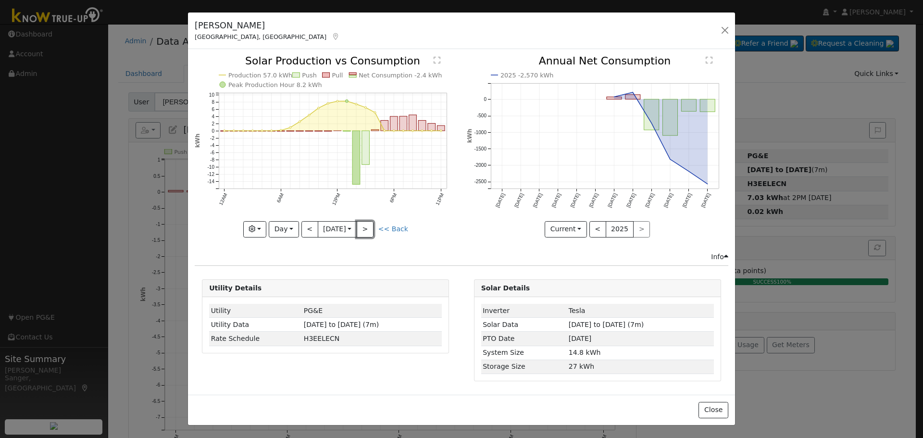
click at [373, 225] on button ">" at bounding box center [365, 229] width 17 height 16
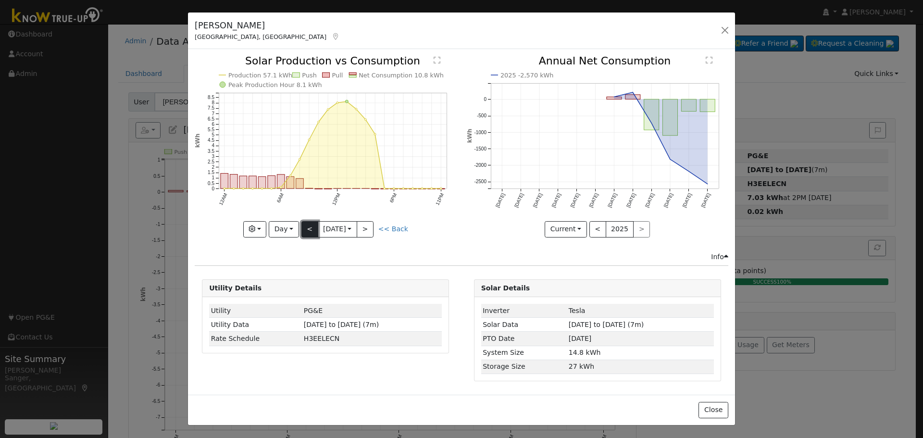
click at [310, 231] on button "<" at bounding box center [310, 229] width 17 height 16
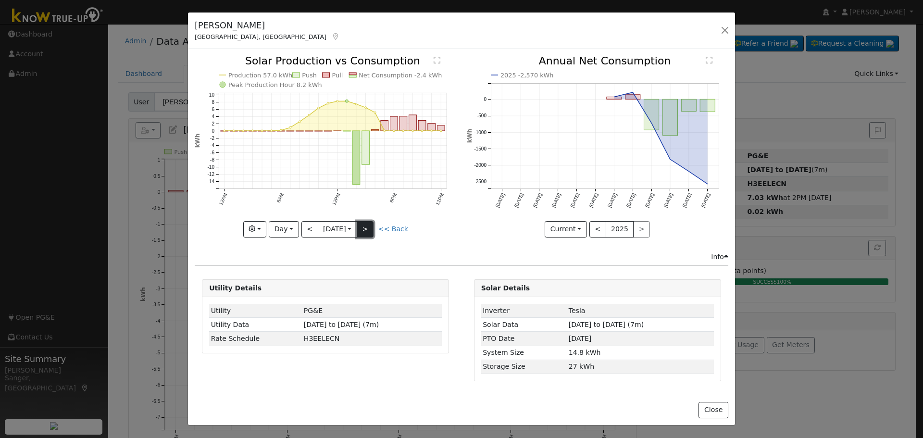
click at [367, 225] on button ">" at bounding box center [365, 229] width 17 height 16
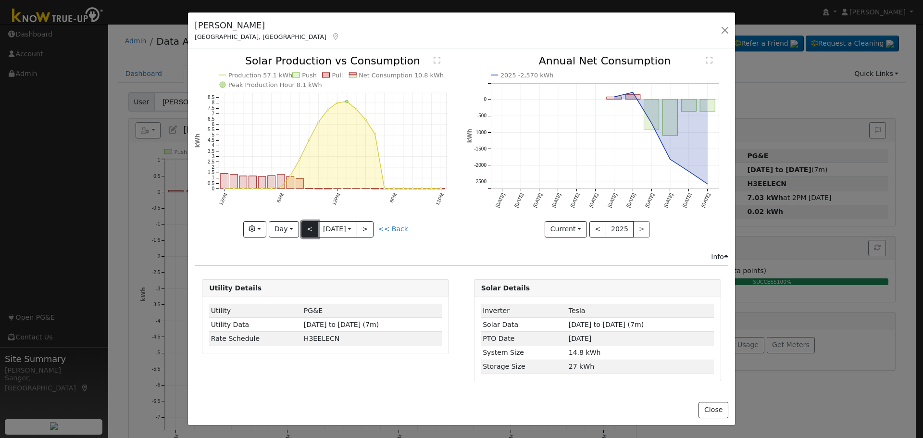
click at [307, 231] on button "<" at bounding box center [310, 229] width 17 height 16
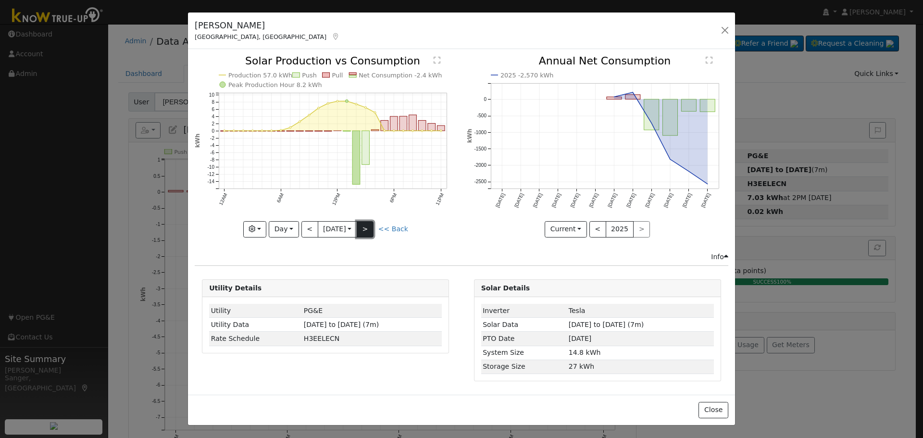
click at [369, 228] on button ">" at bounding box center [365, 229] width 17 height 16
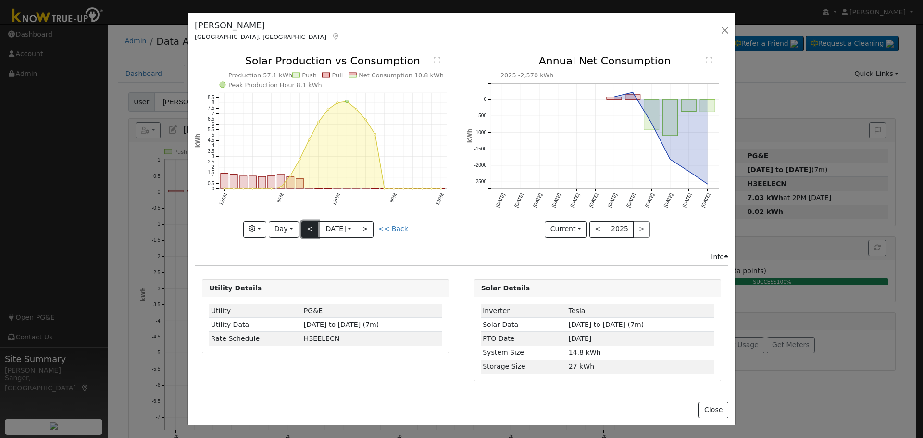
click at [311, 229] on button "<" at bounding box center [310, 229] width 17 height 16
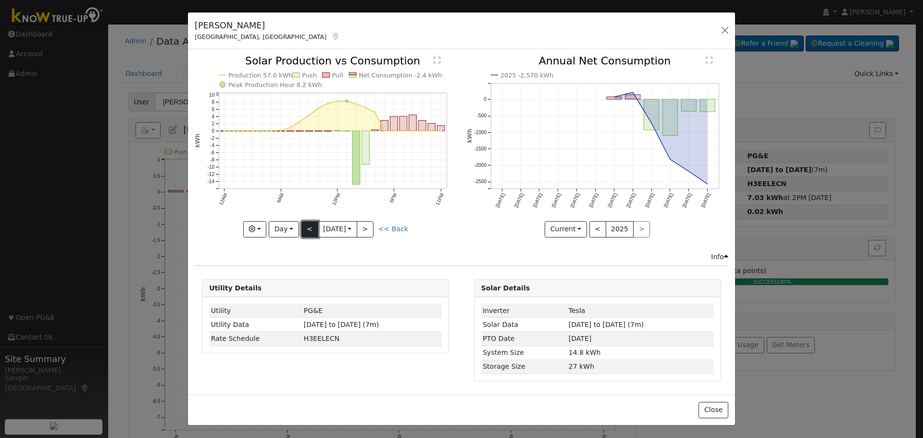
click at [307, 227] on button "<" at bounding box center [310, 229] width 17 height 16
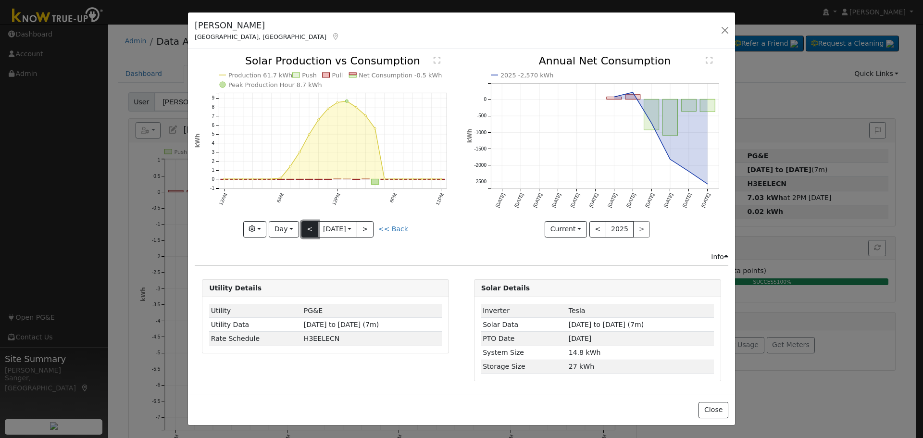
click at [316, 227] on button "<" at bounding box center [310, 229] width 17 height 16
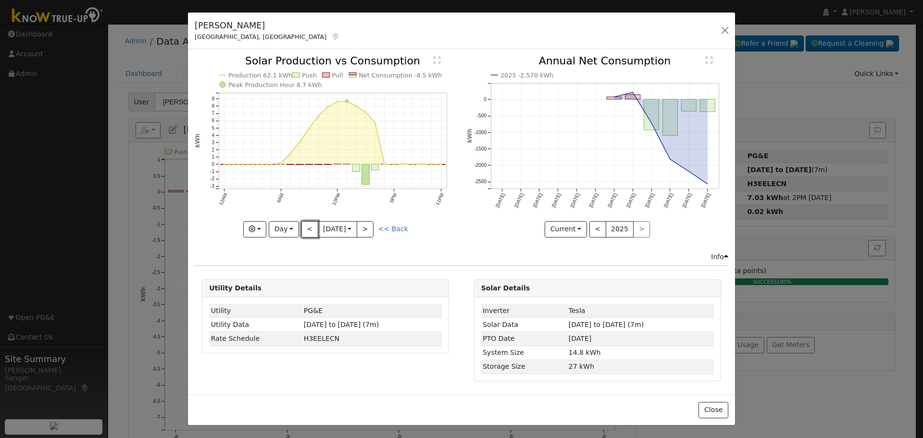
click at [314, 229] on button "<" at bounding box center [310, 229] width 17 height 16
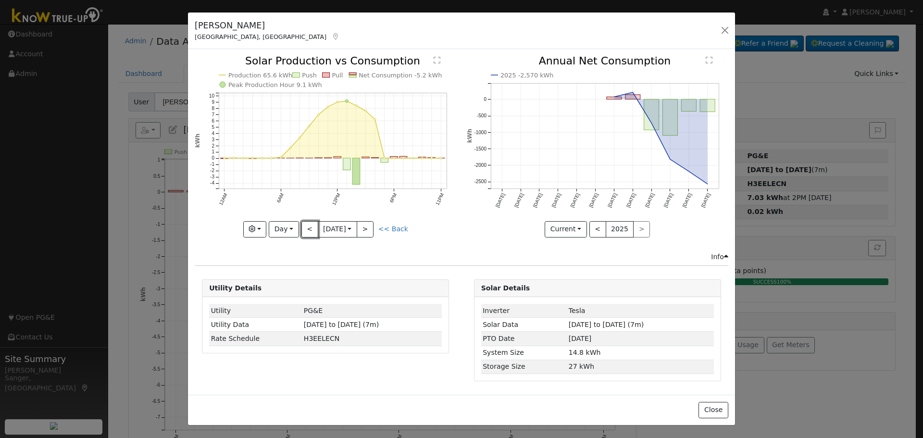
type input "[DATE]"
